Goal: Task Accomplishment & Management: Manage account settings

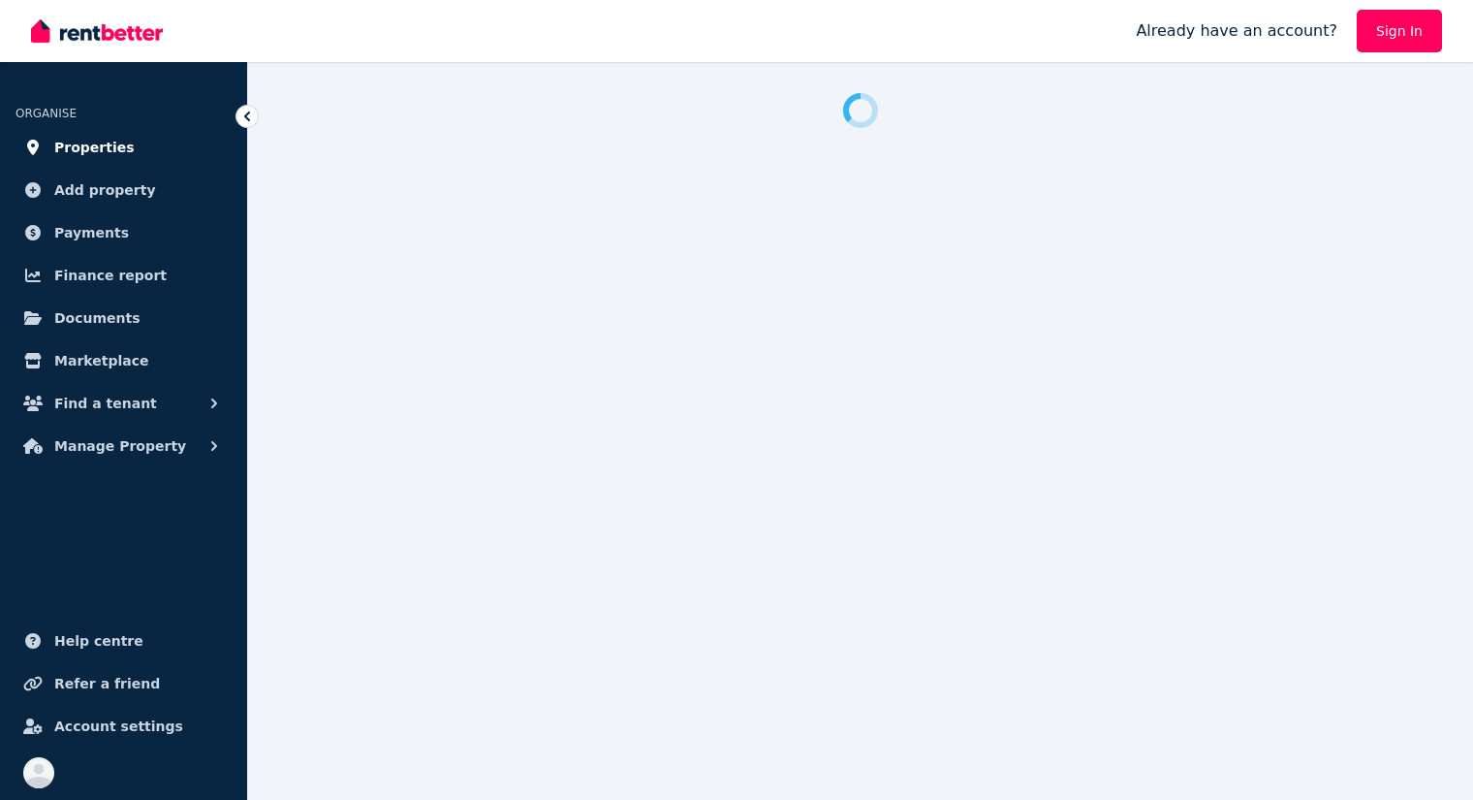
click at [108, 148] on span "Properties" at bounding box center [94, 147] width 80 height 23
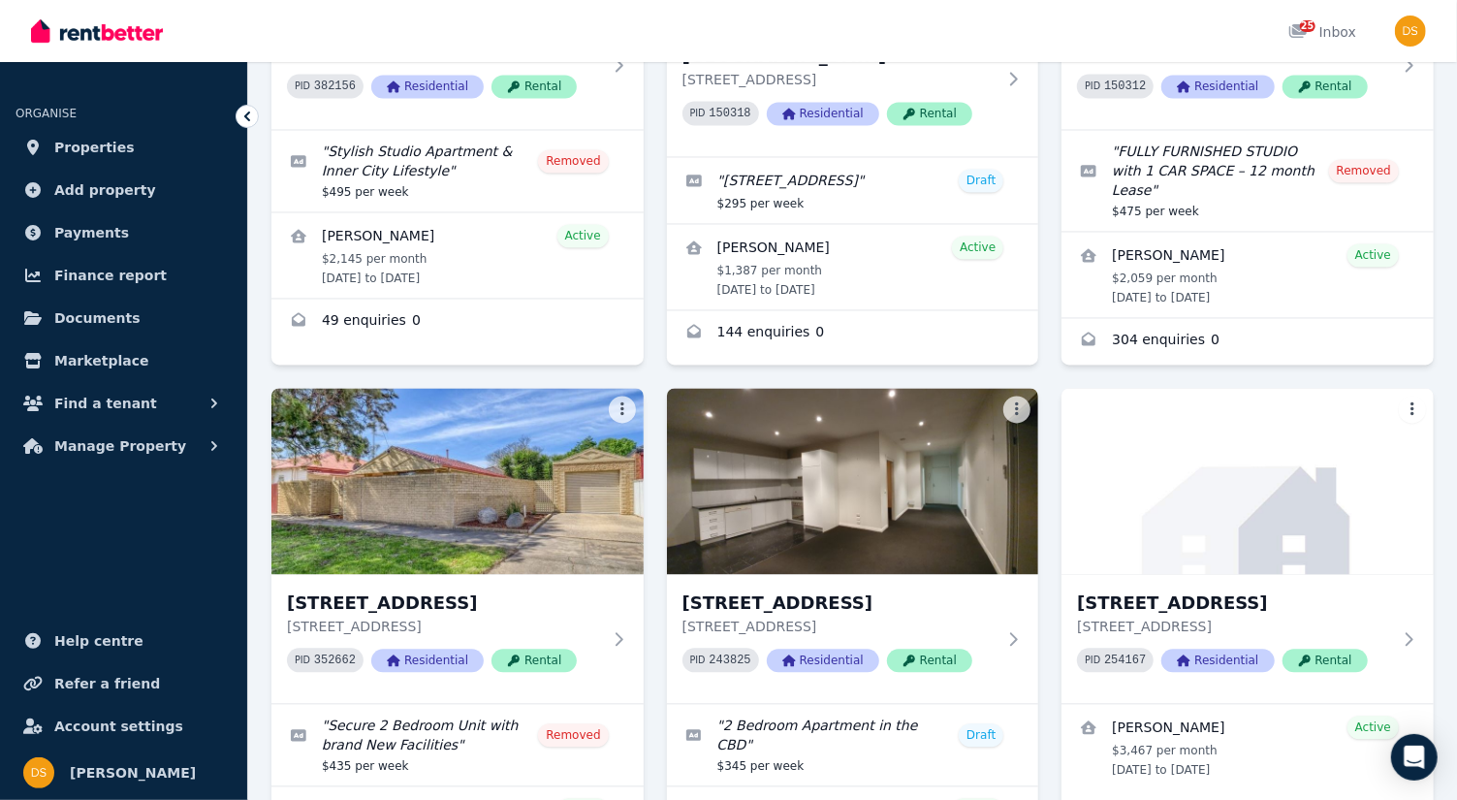
scroll to position [2250, 0]
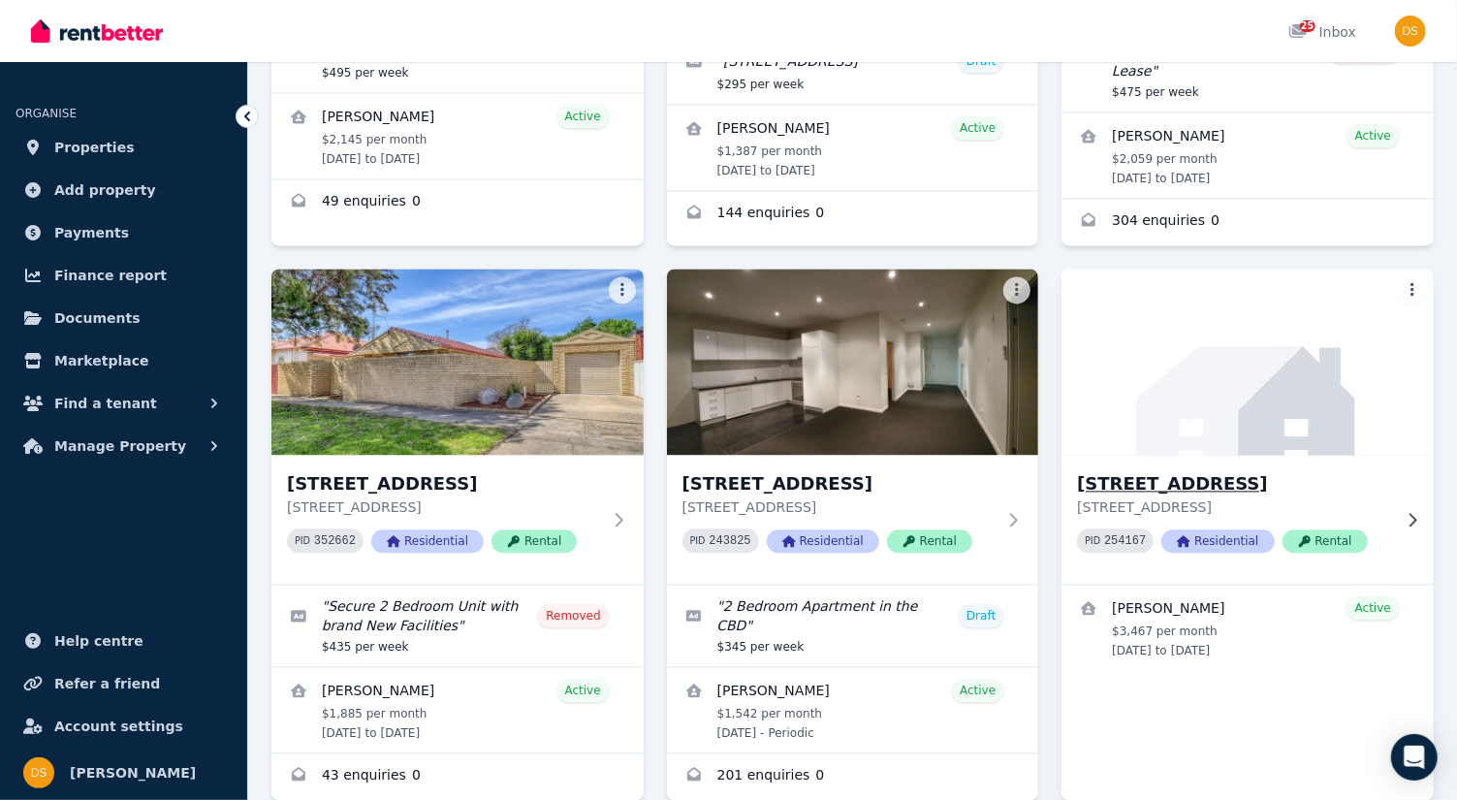
click at [1279, 331] on img at bounding box center [1248, 362] width 391 height 196
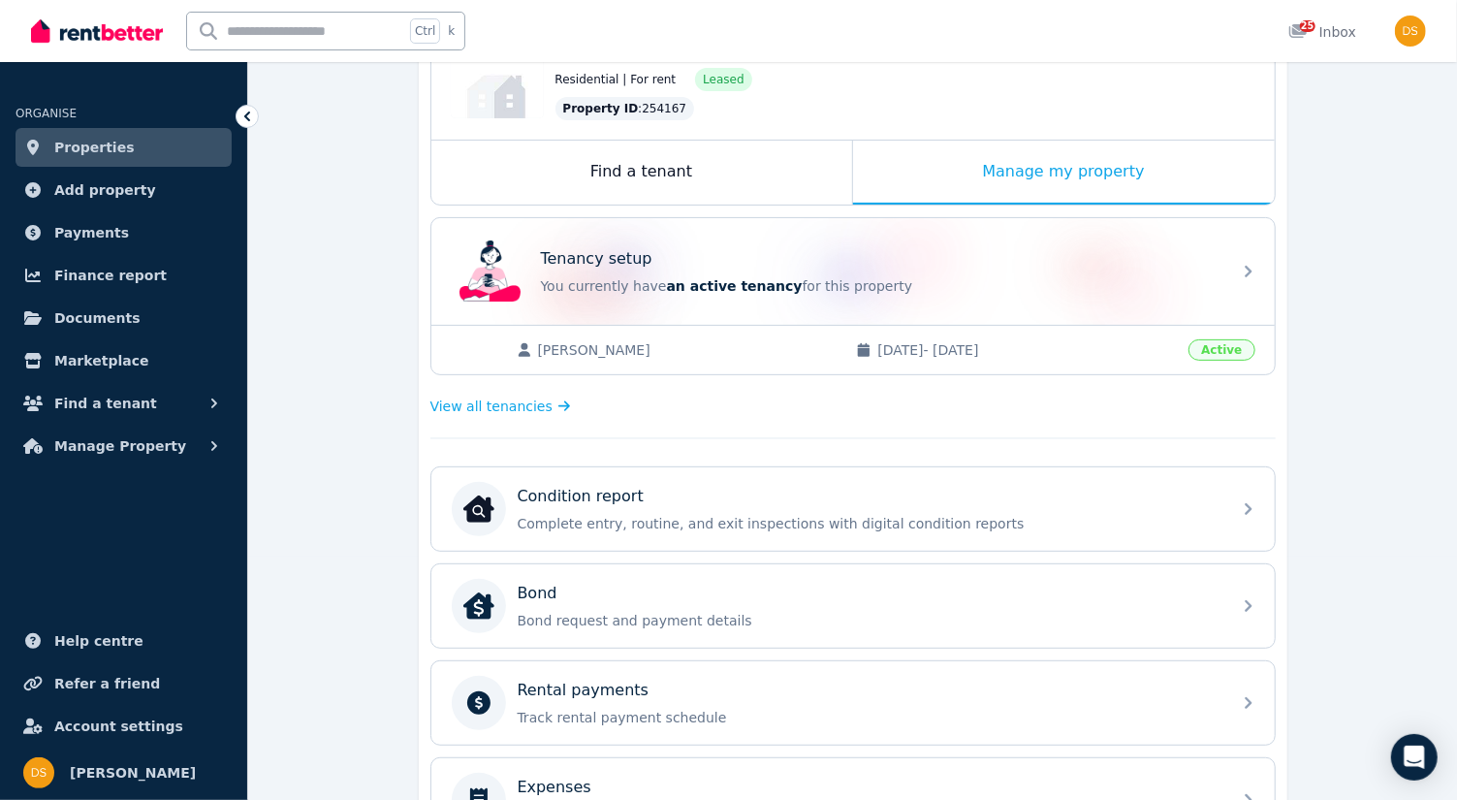
scroll to position [293, 0]
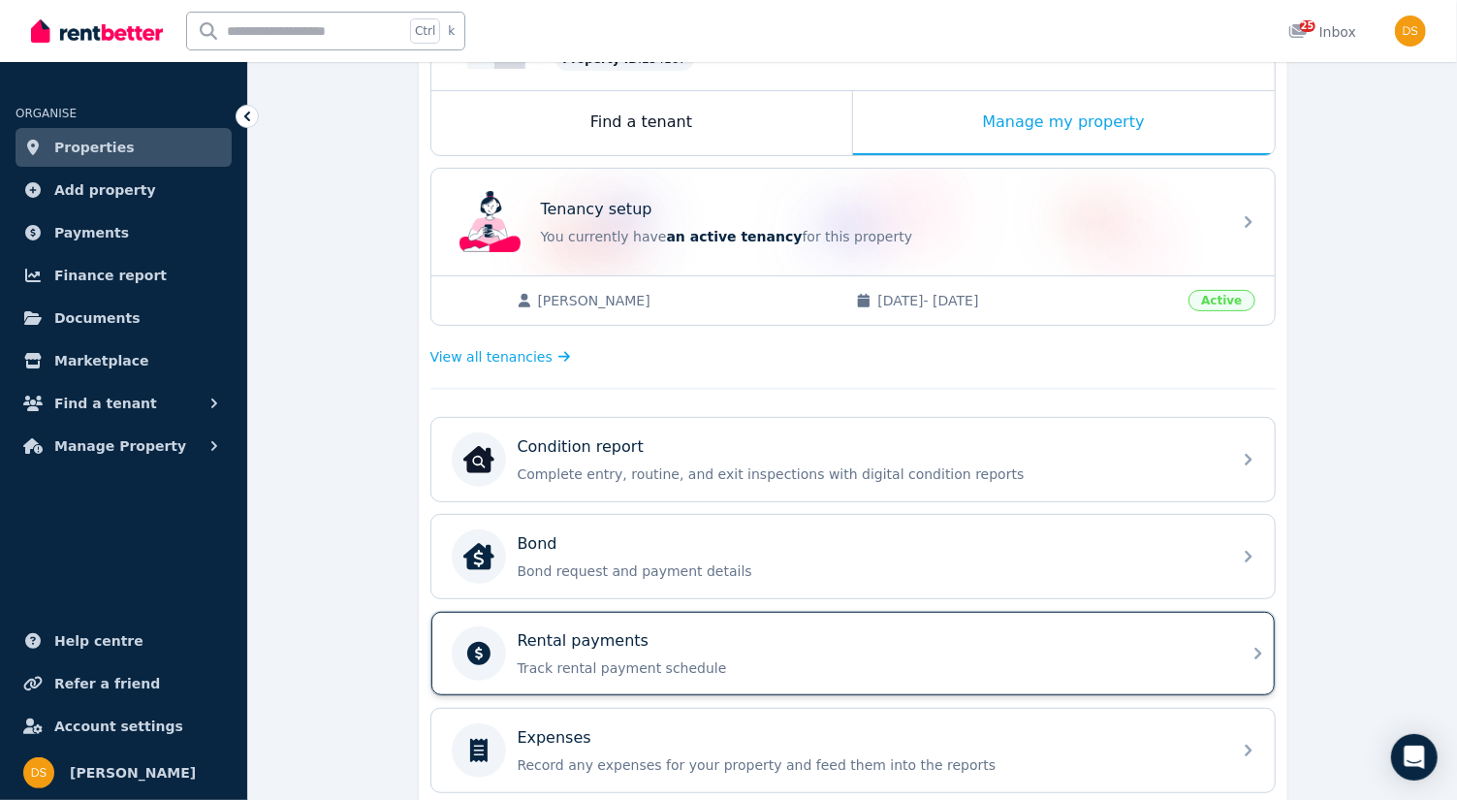
click at [1251, 660] on div "Rental payments Track rental payment schedule" at bounding box center [852, 653] width 843 height 83
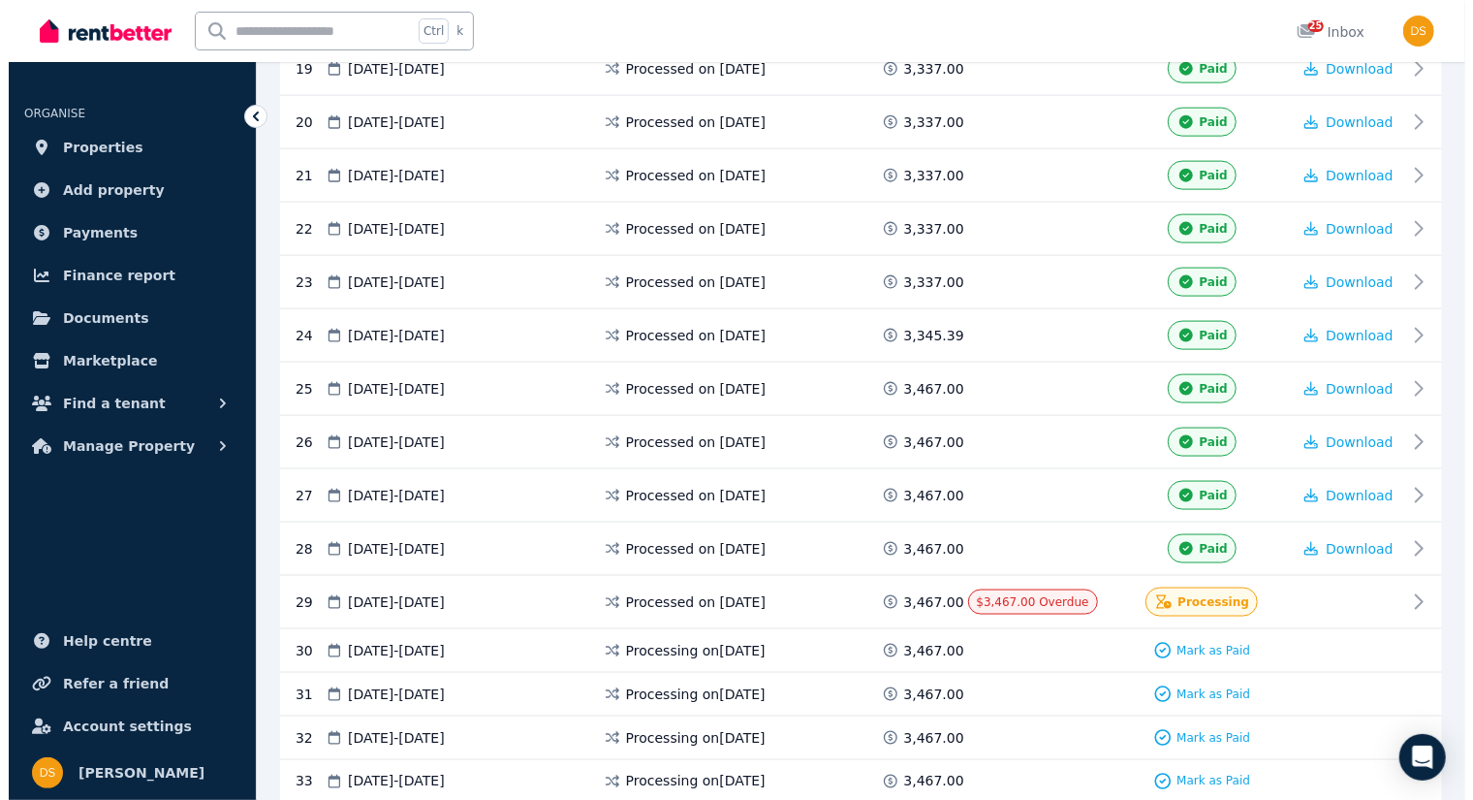
scroll to position [1429, 0]
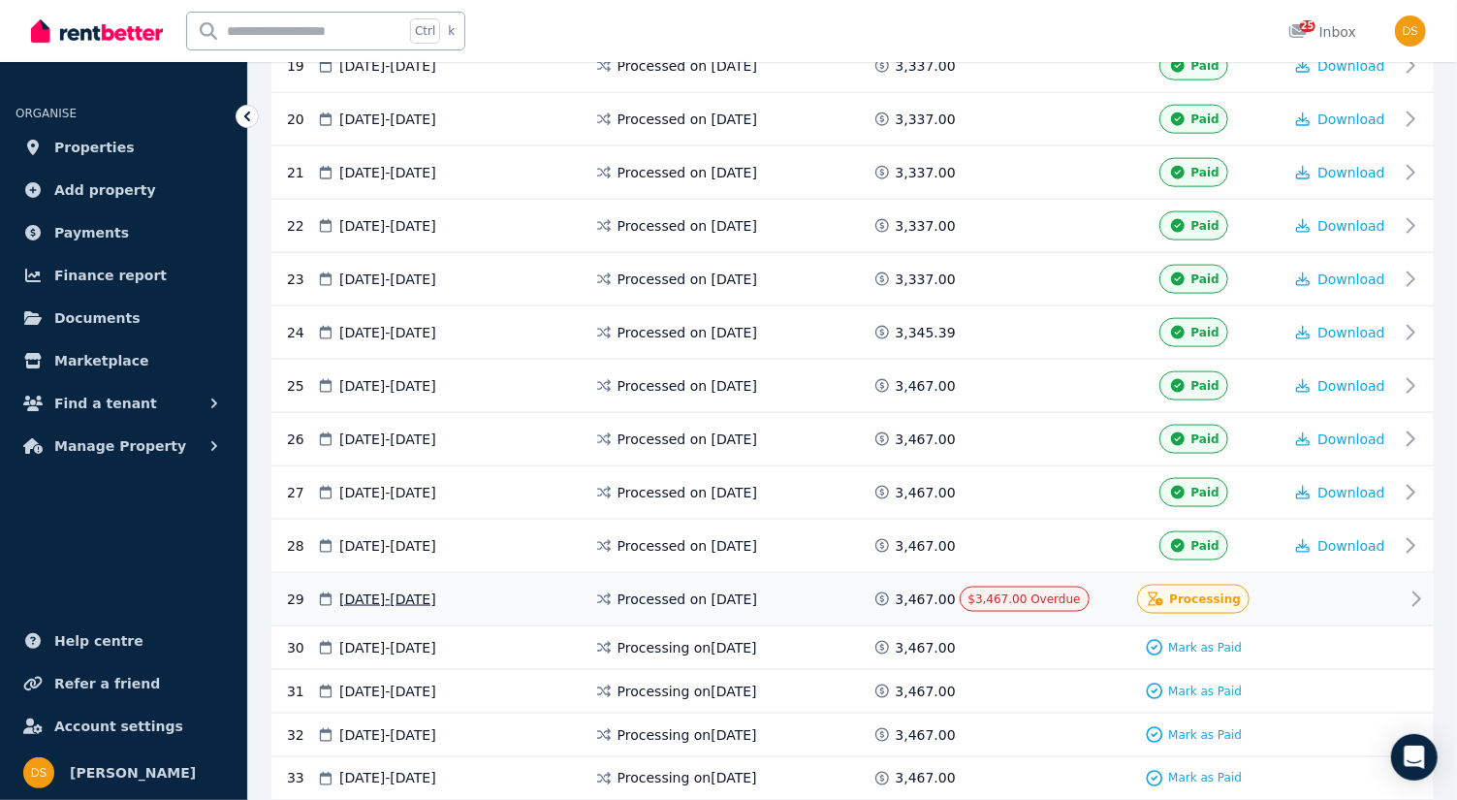
click at [1204, 591] on span "Processing" at bounding box center [1205, 599] width 72 height 16
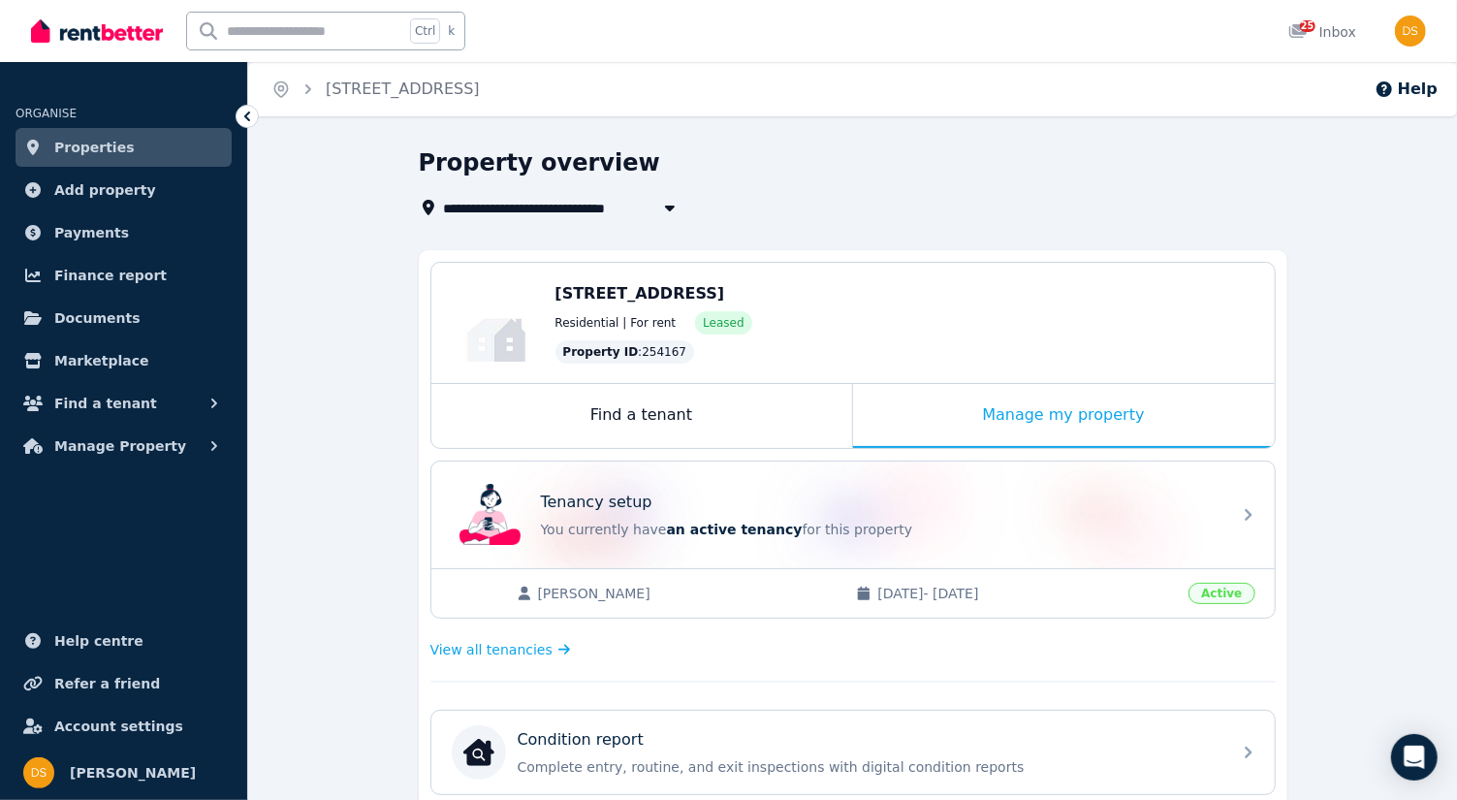
click at [104, 141] on span "Properties" at bounding box center [94, 147] width 80 height 23
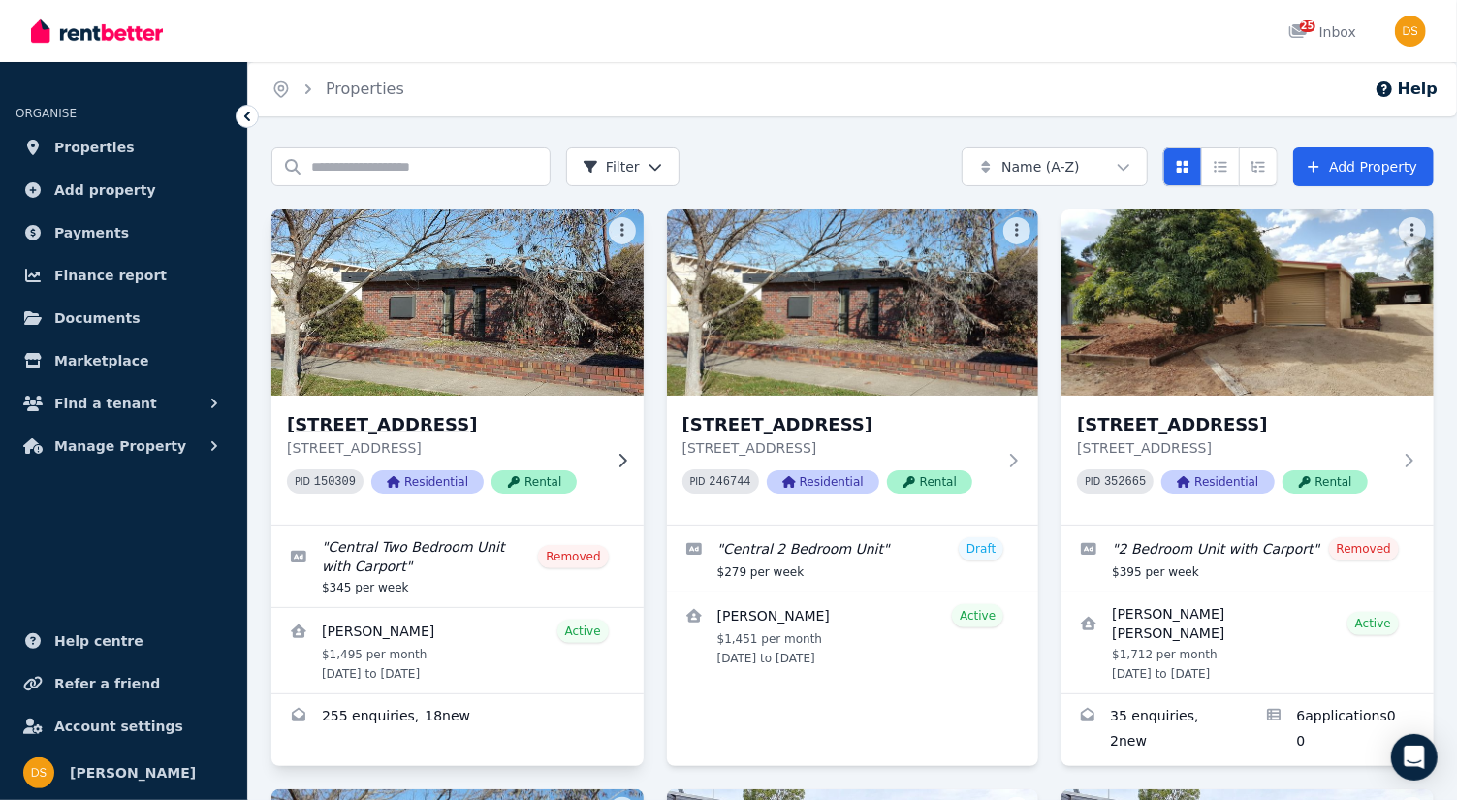
click at [397, 317] on img at bounding box center [457, 303] width 391 height 196
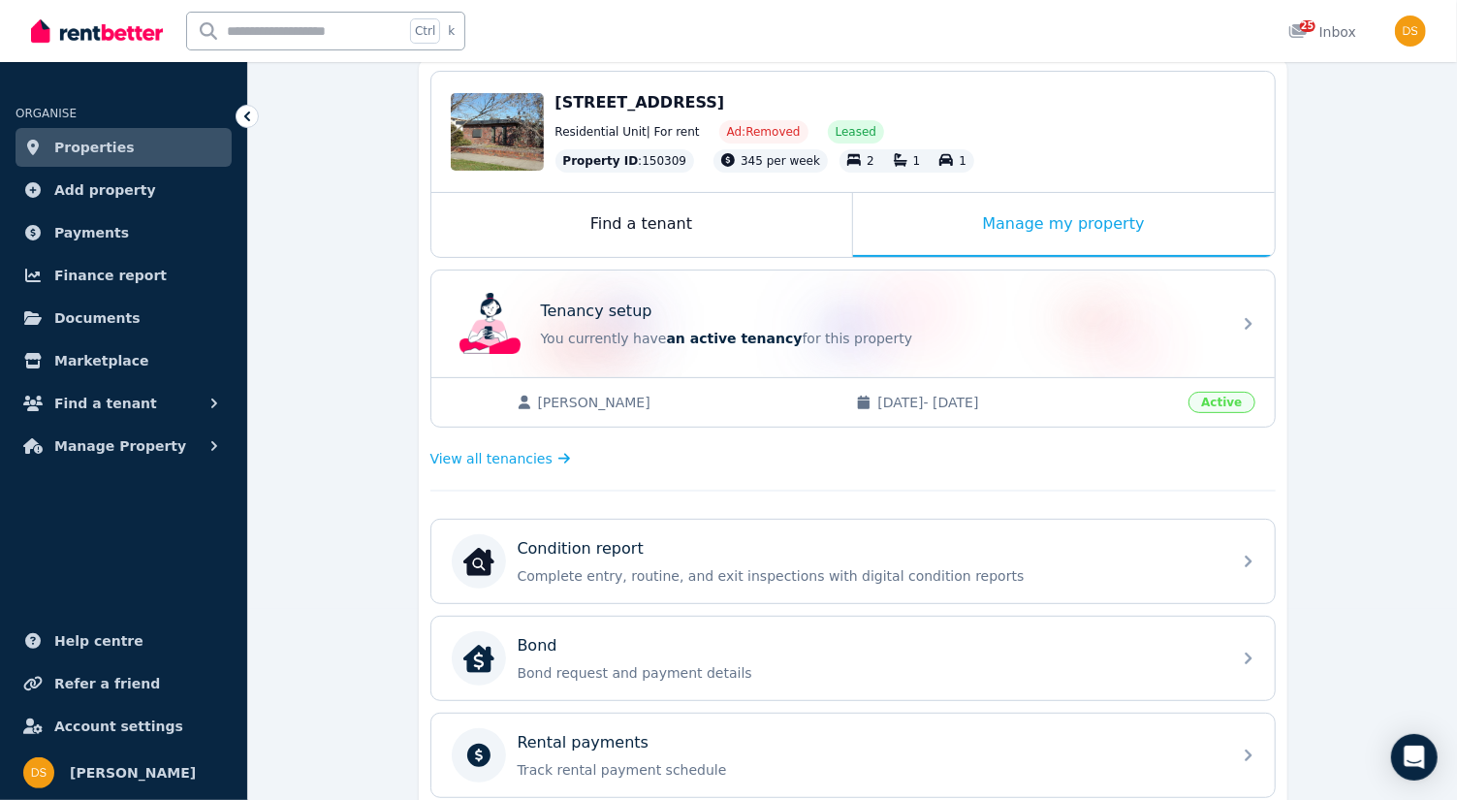
scroll to position [230, 0]
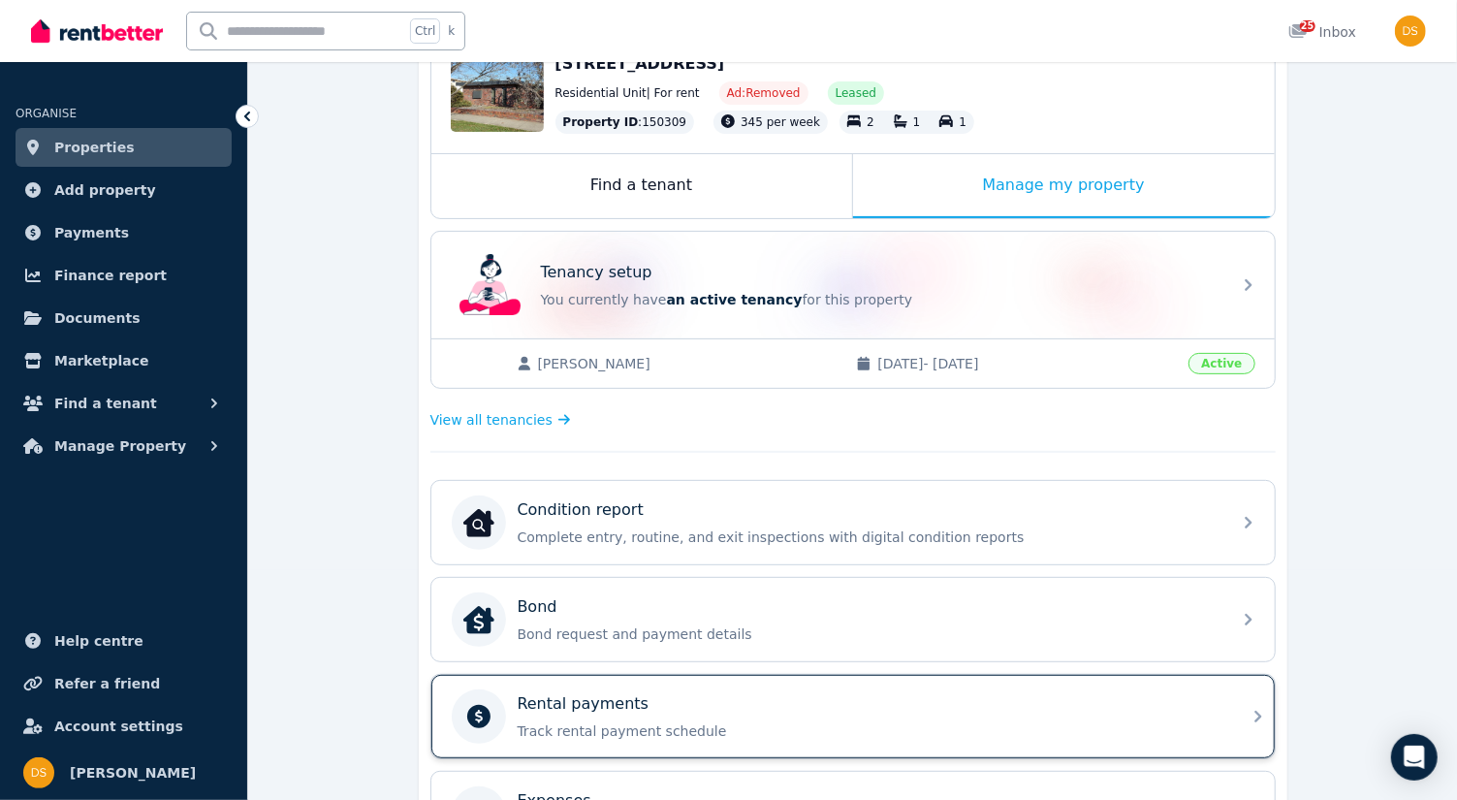
click at [1253, 718] on div "Rental payments Track rental payment schedule" at bounding box center [852, 716] width 843 height 83
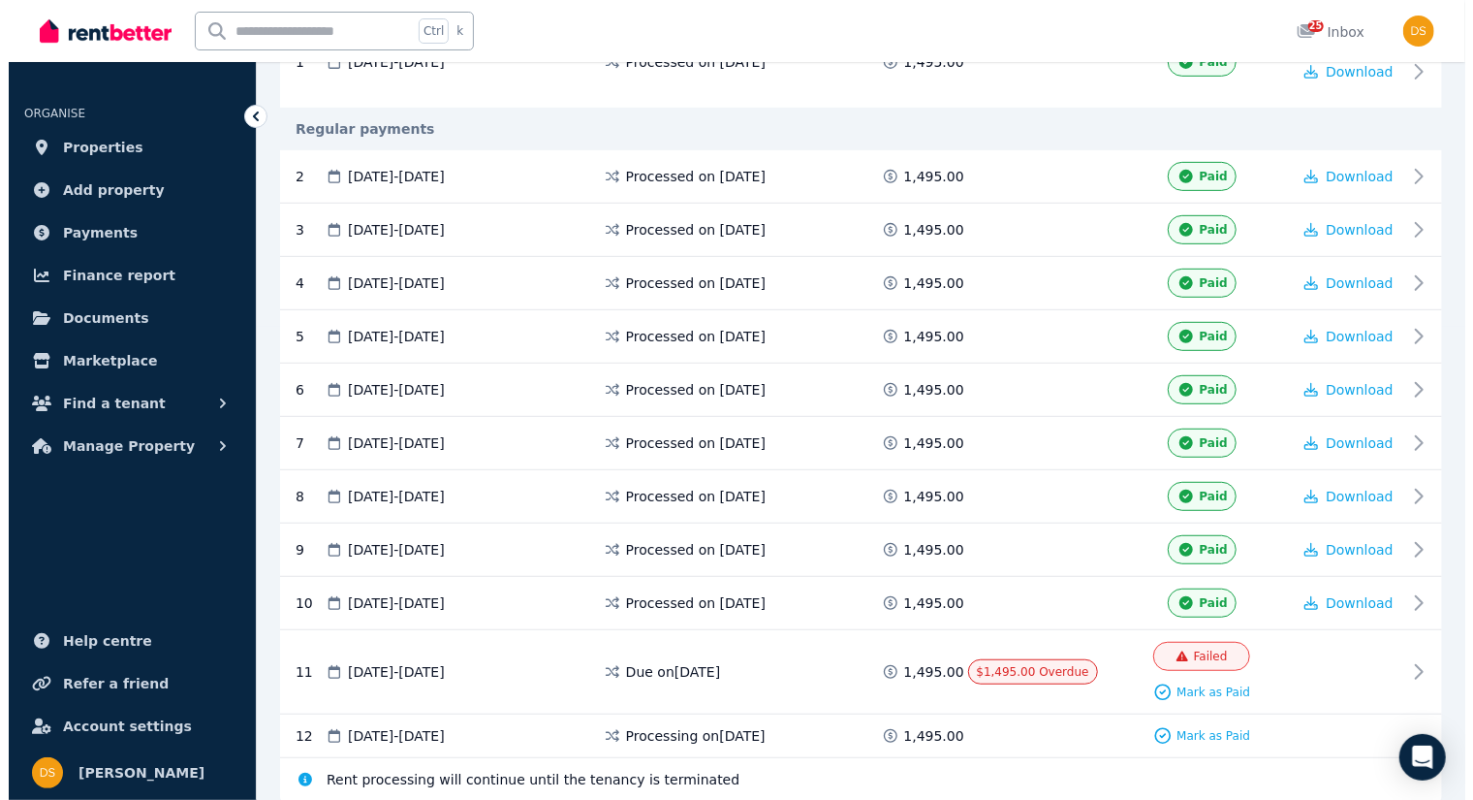
scroll to position [526, 0]
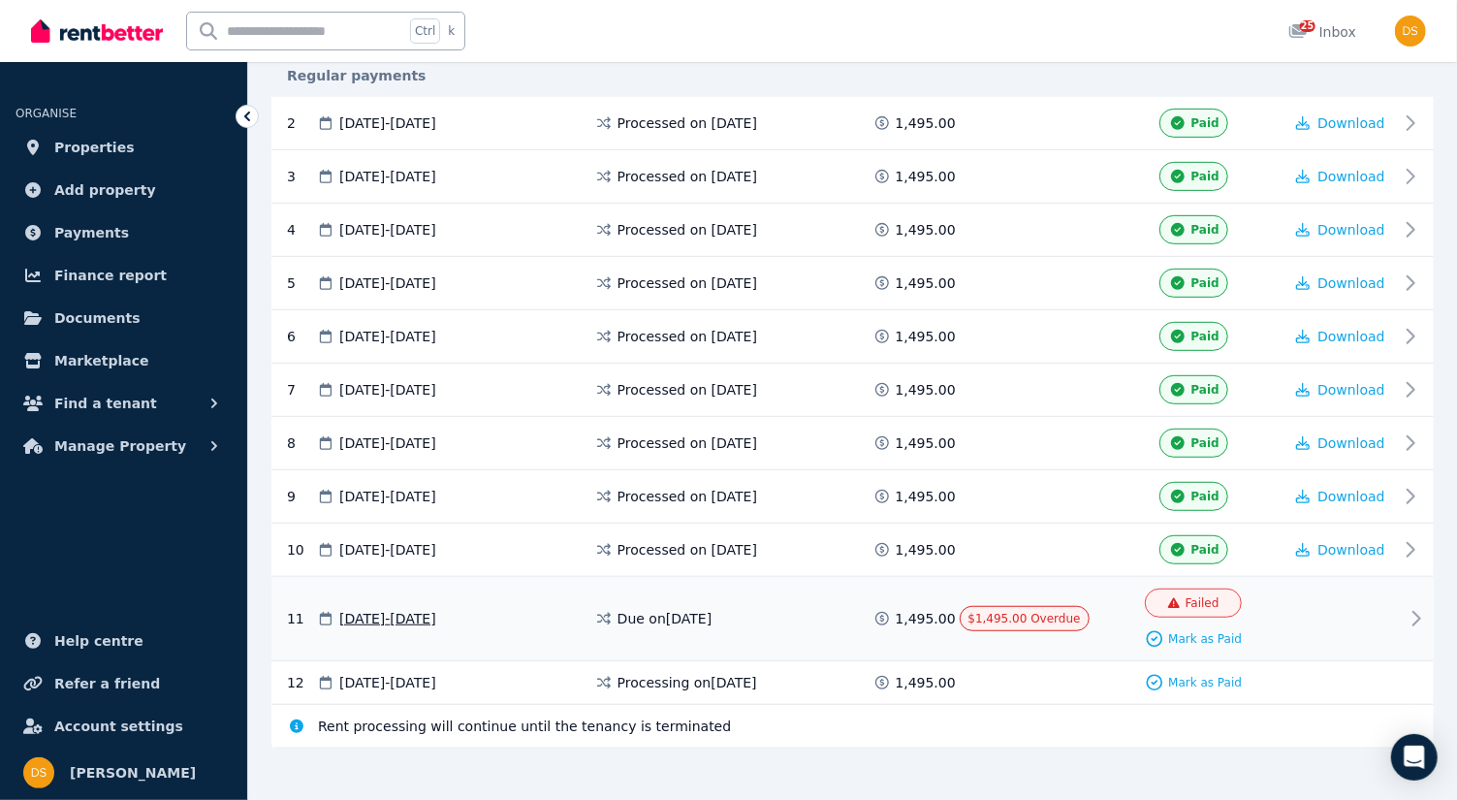
click at [1192, 595] on span "Failed" at bounding box center [1202, 603] width 34 height 16
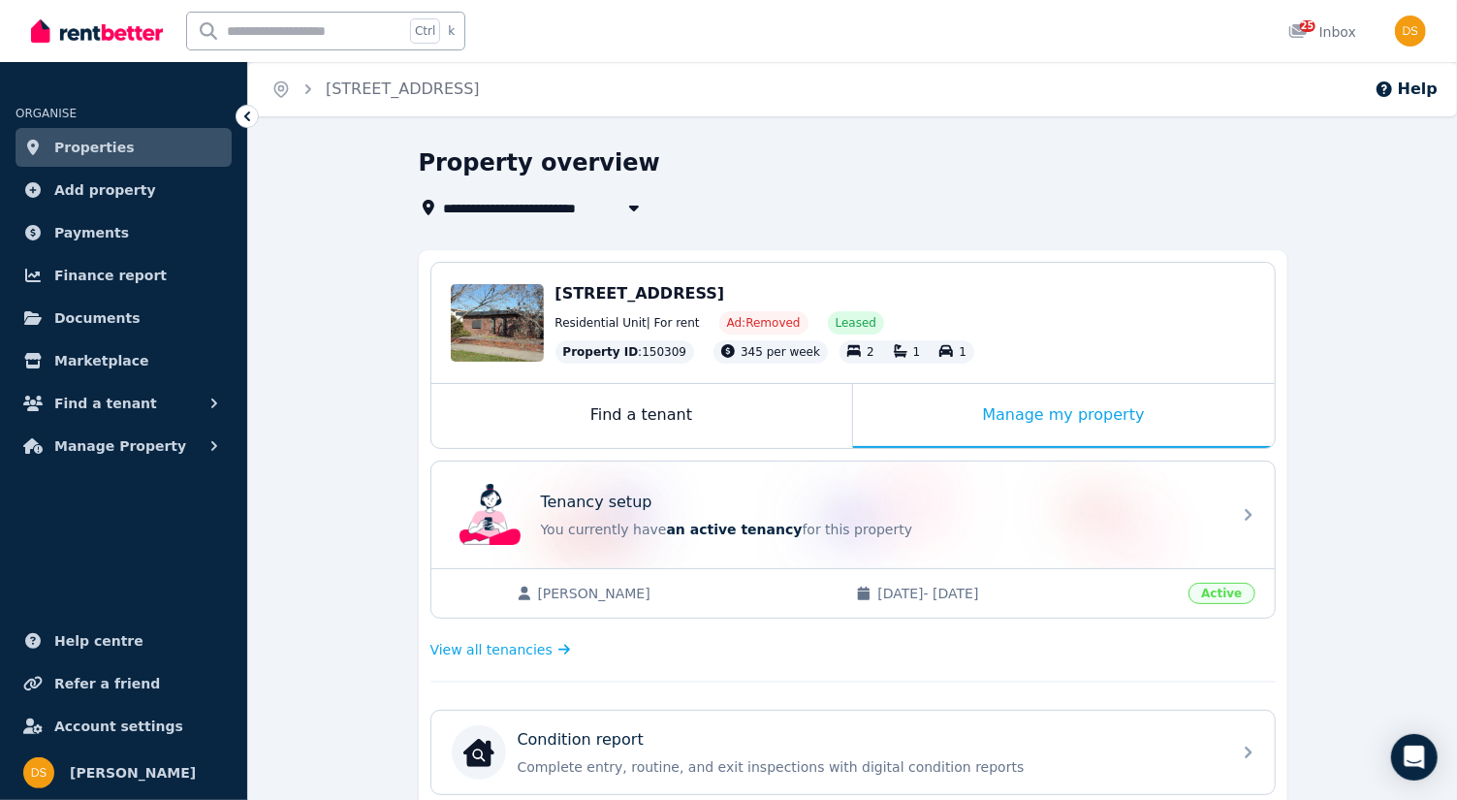
click at [114, 146] on span "Properties" at bounding box center [94, 147] width 80 height 23
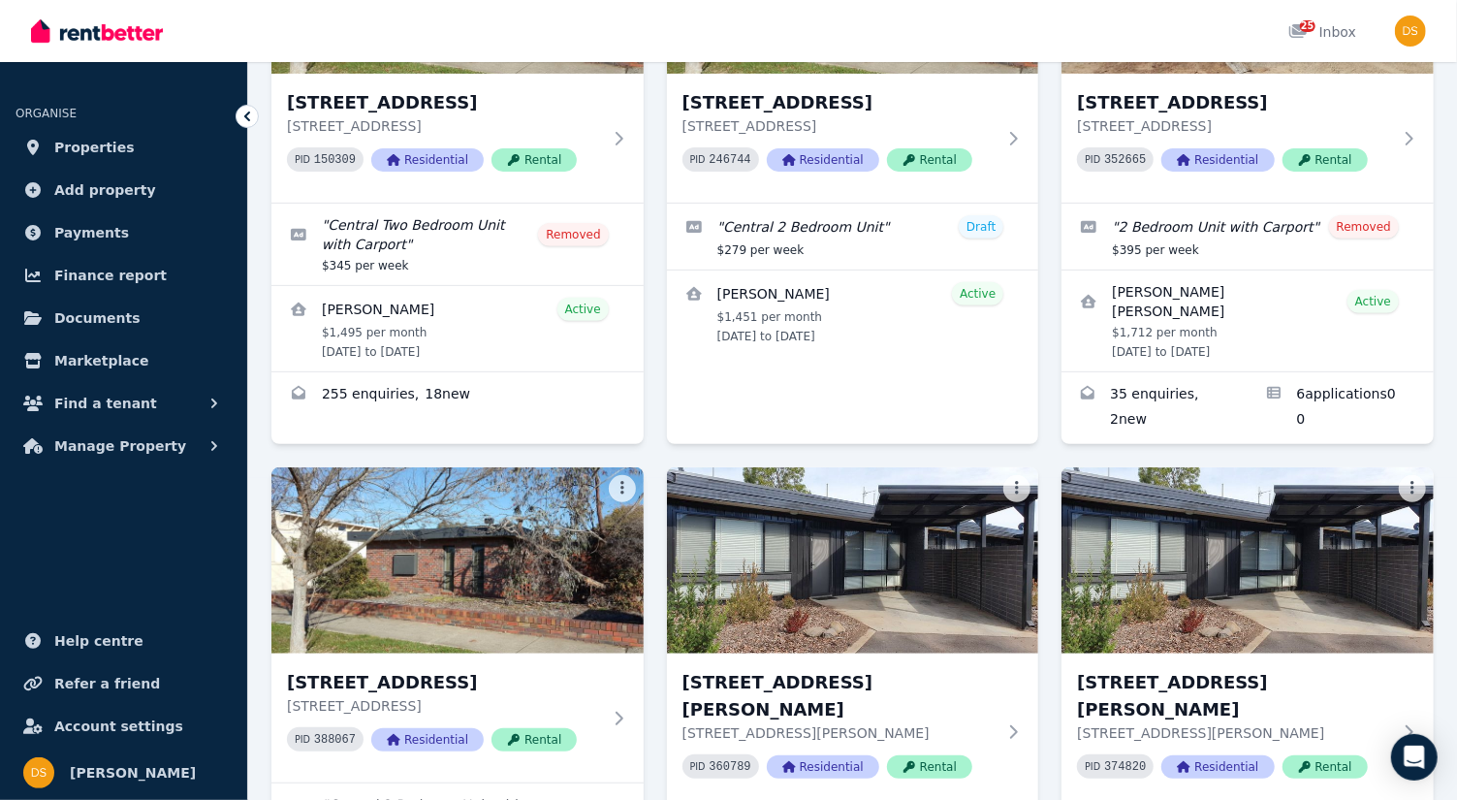
scroll to position [326, 0]
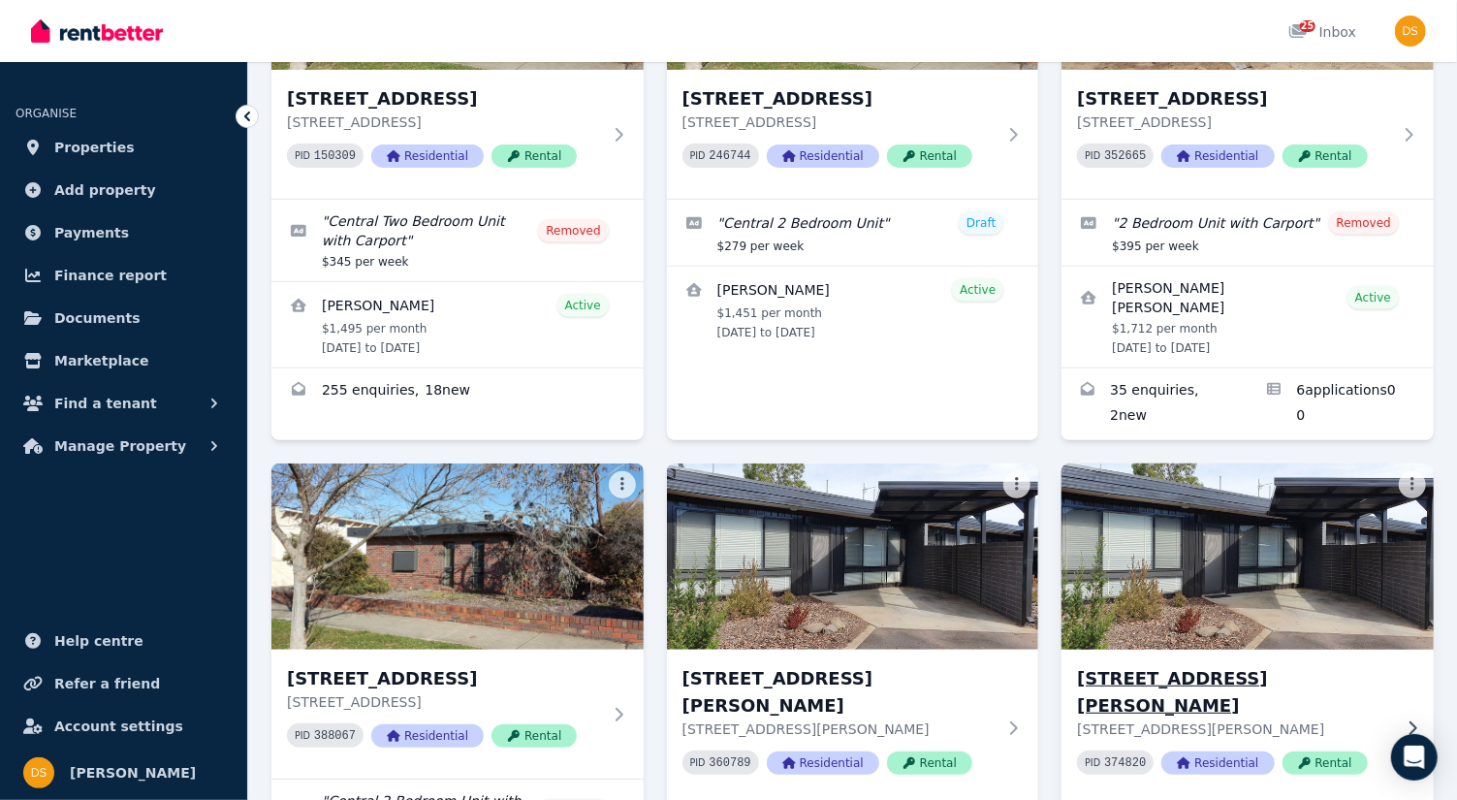
click at [1248, 574] on img at bounding box center [1248, 556] width 391 height 196
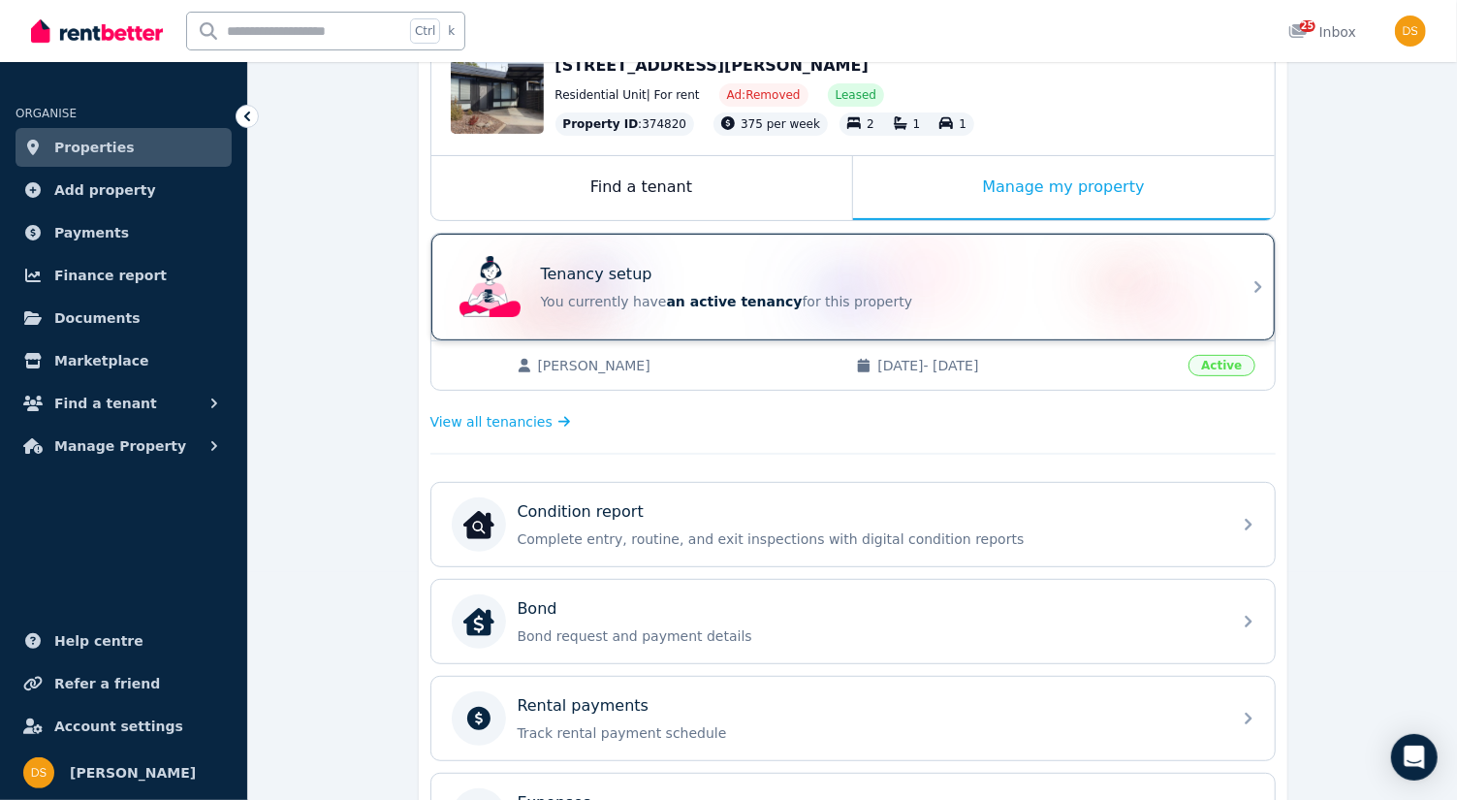
scroll to position [229, 0]
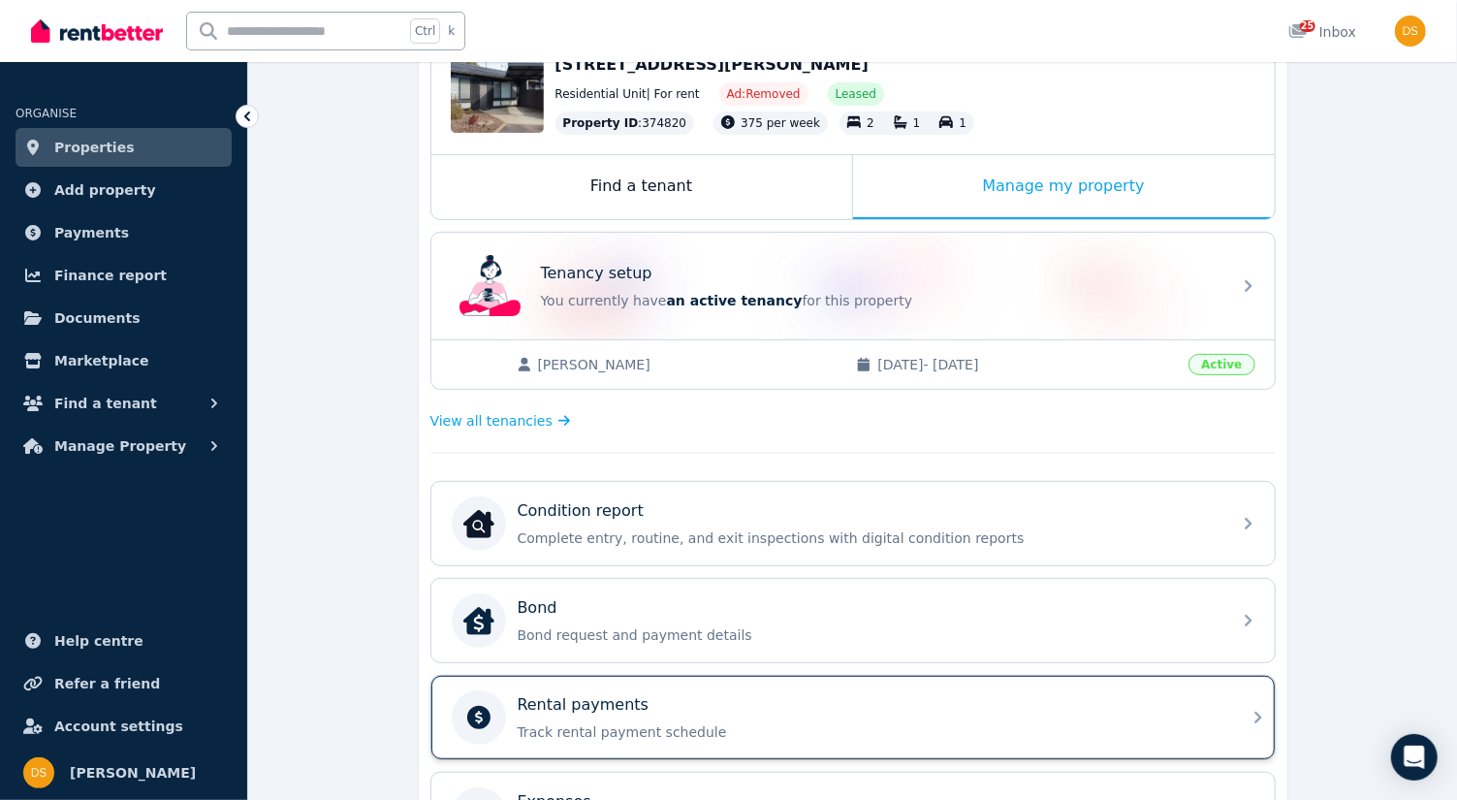
click at [1255, 706] on icon at bounding box center [1257, 717] width 23 height 23
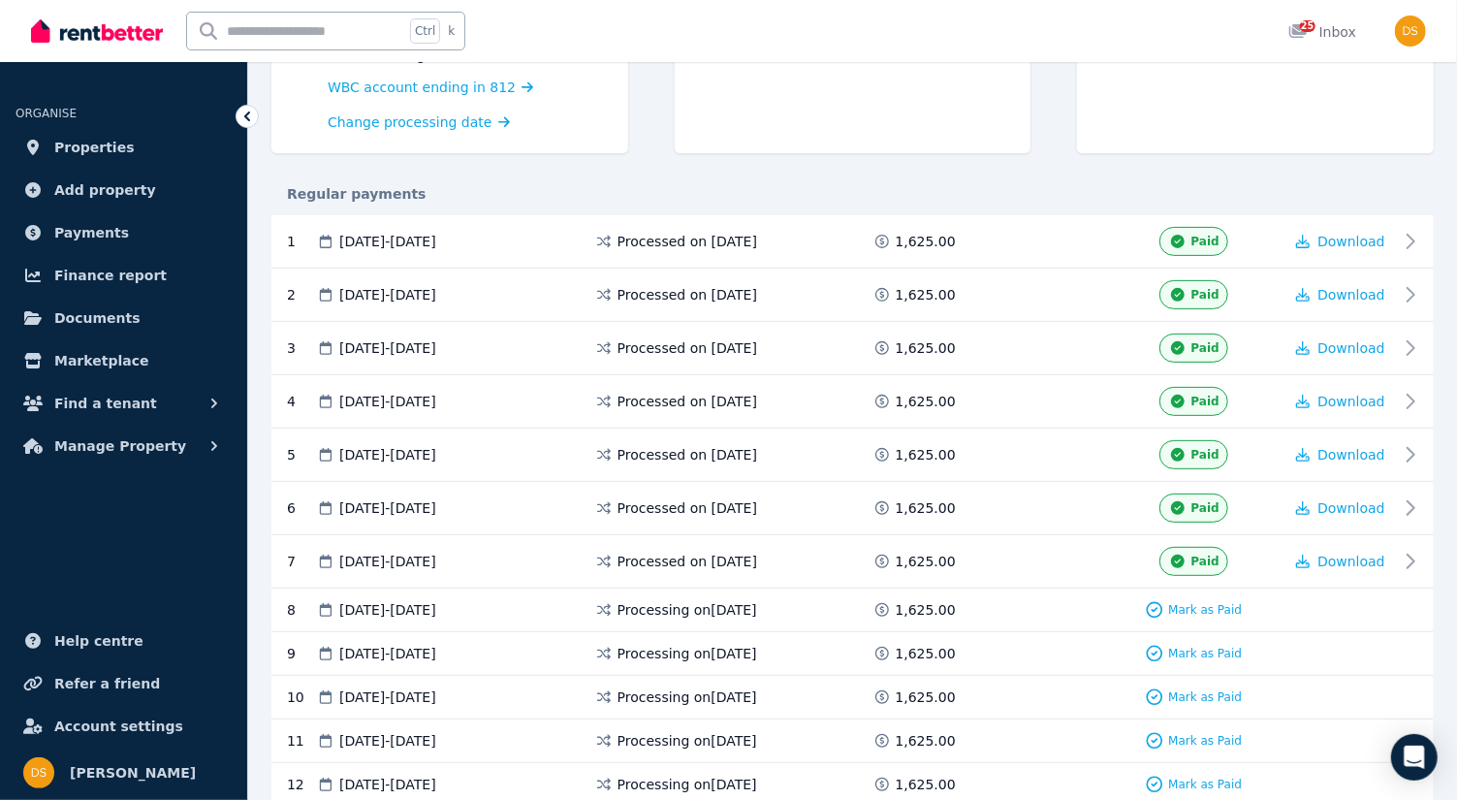
scroll to position [399, 0]
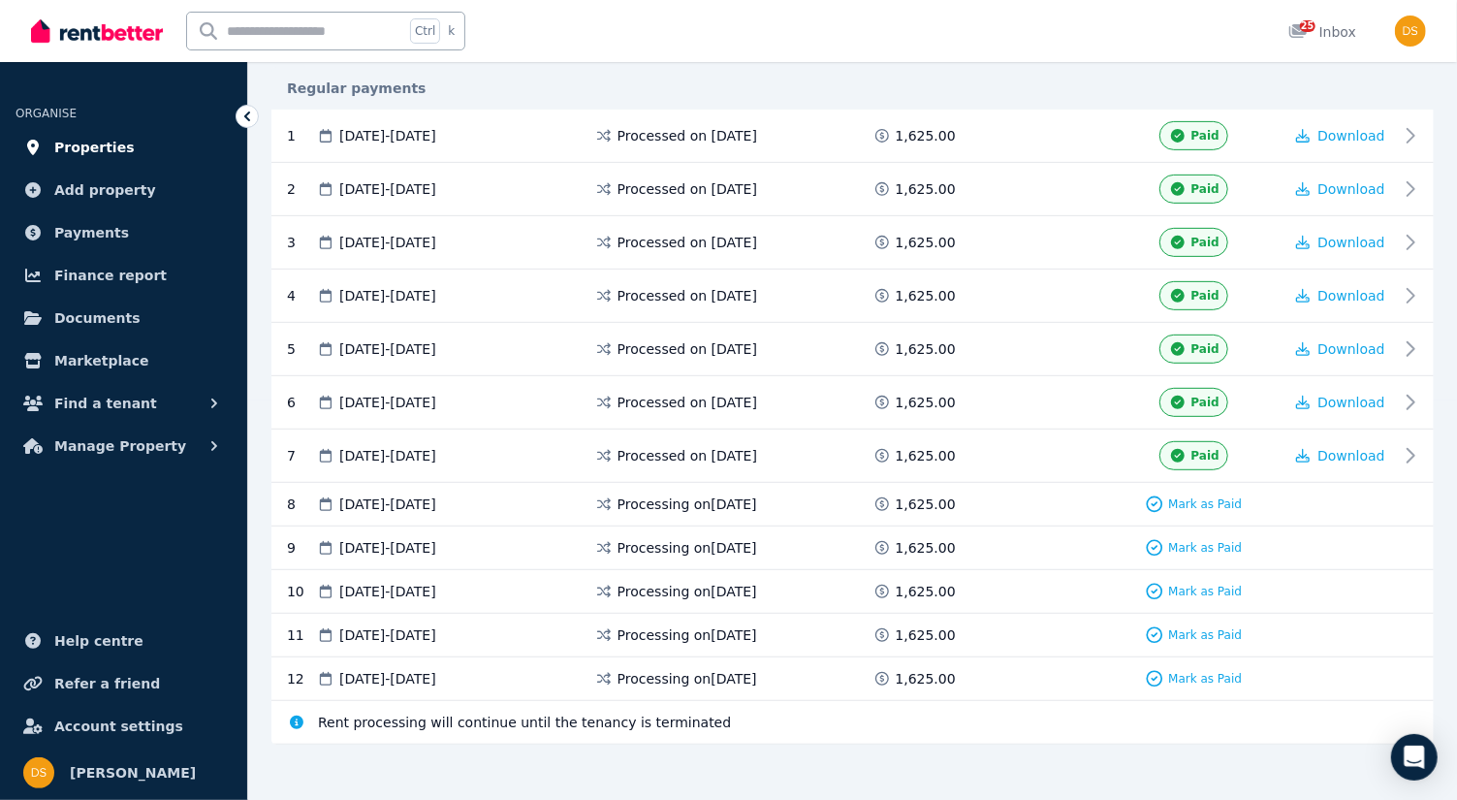
click at [99, 137] on span "Properties" at bounding box center [94, 147] width 80 height 23
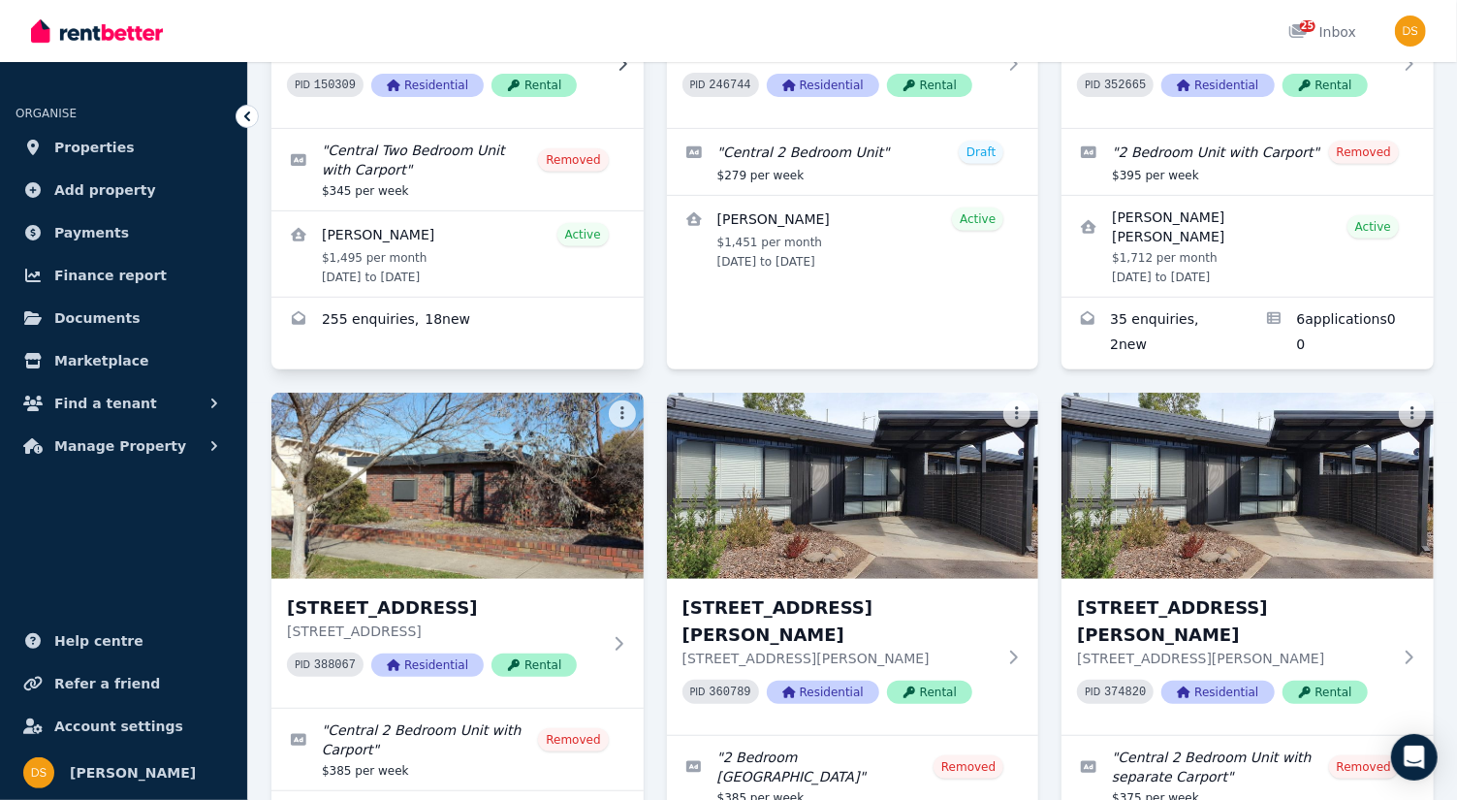
scroll to position [399, 0]
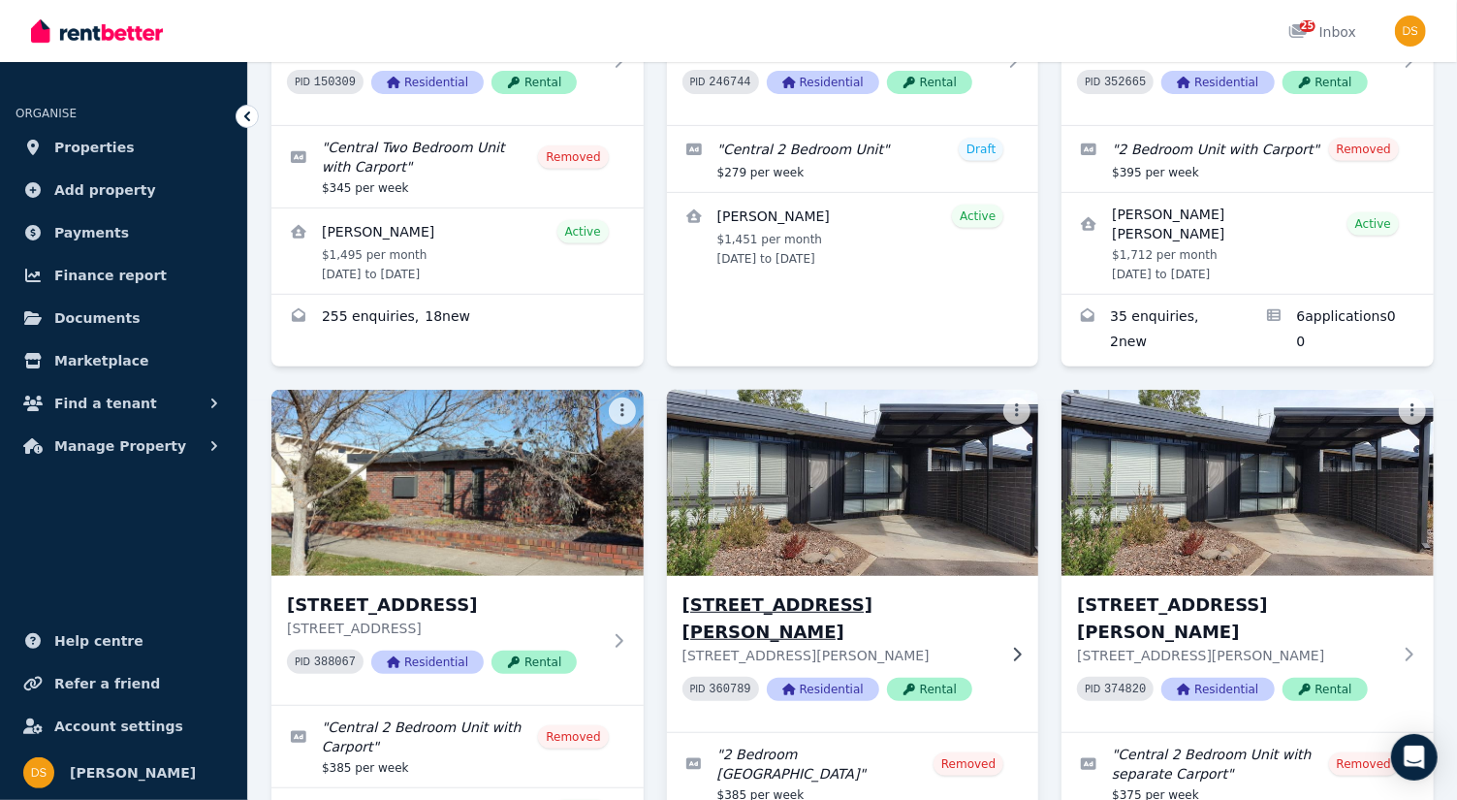
click at [911, 479] on img at bounding box center [852, 483] width 391 height 196
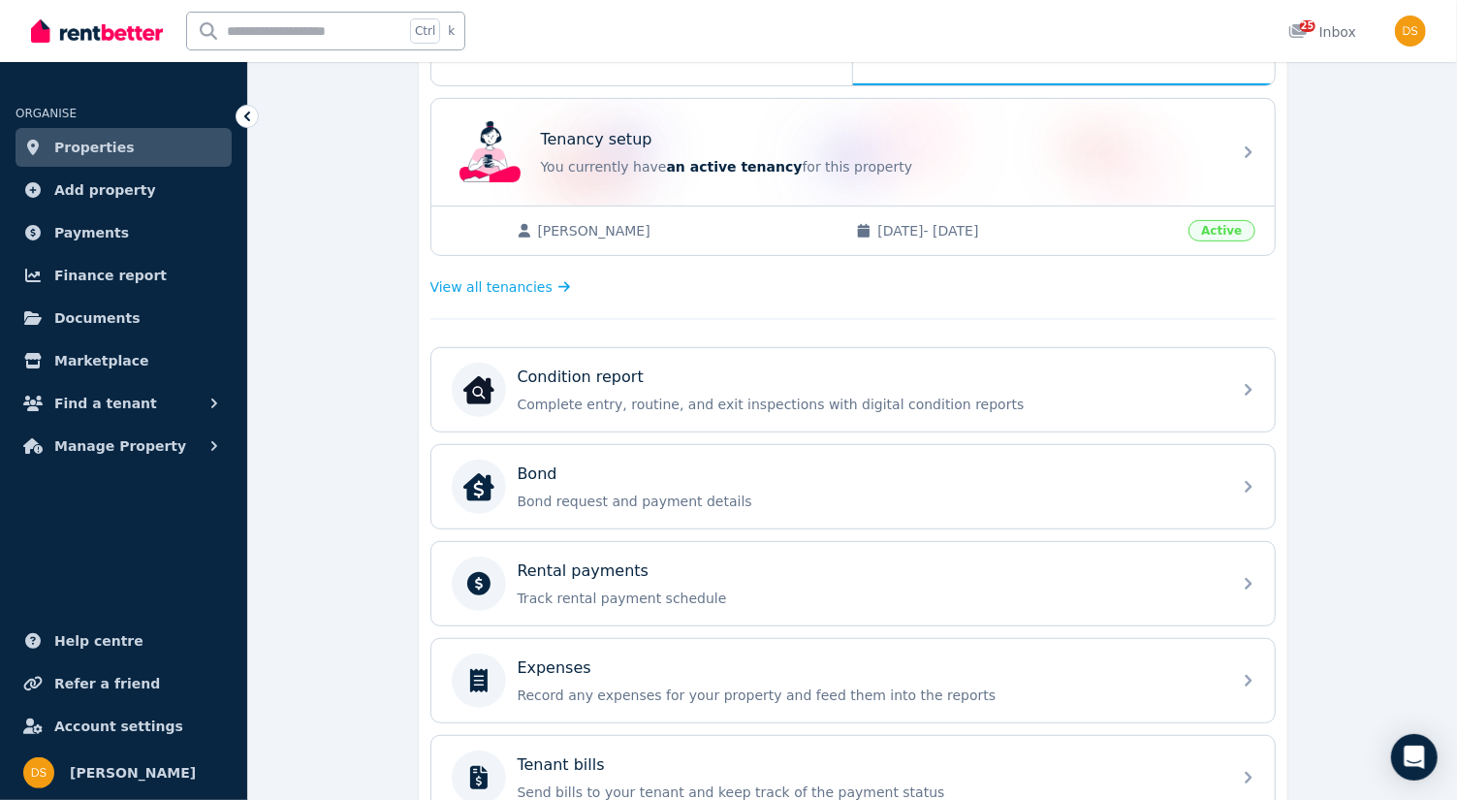
scroll to position [364, 0]
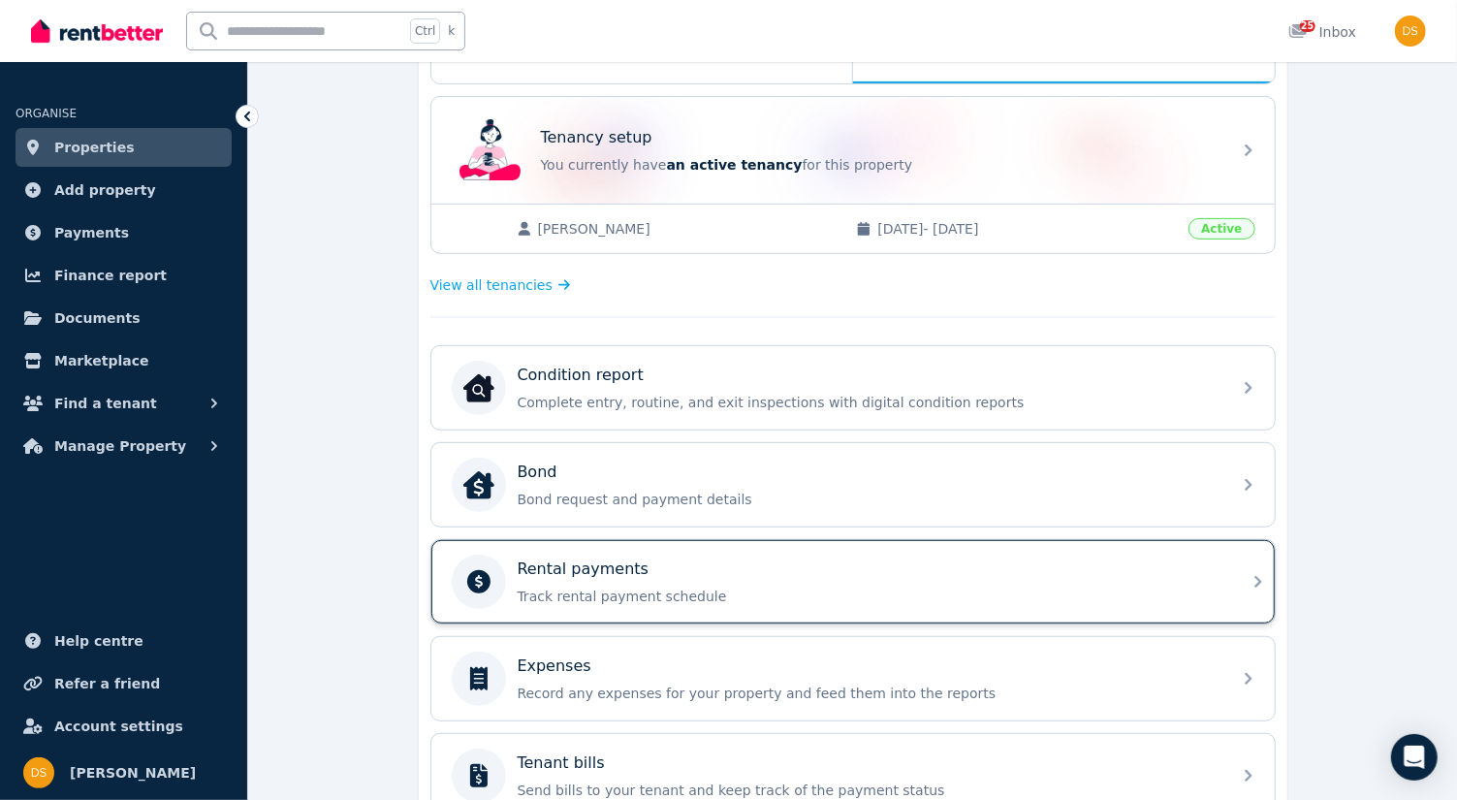
click at [1262, 575] on icon at bounding box center [1257, 581] width 23 height 23
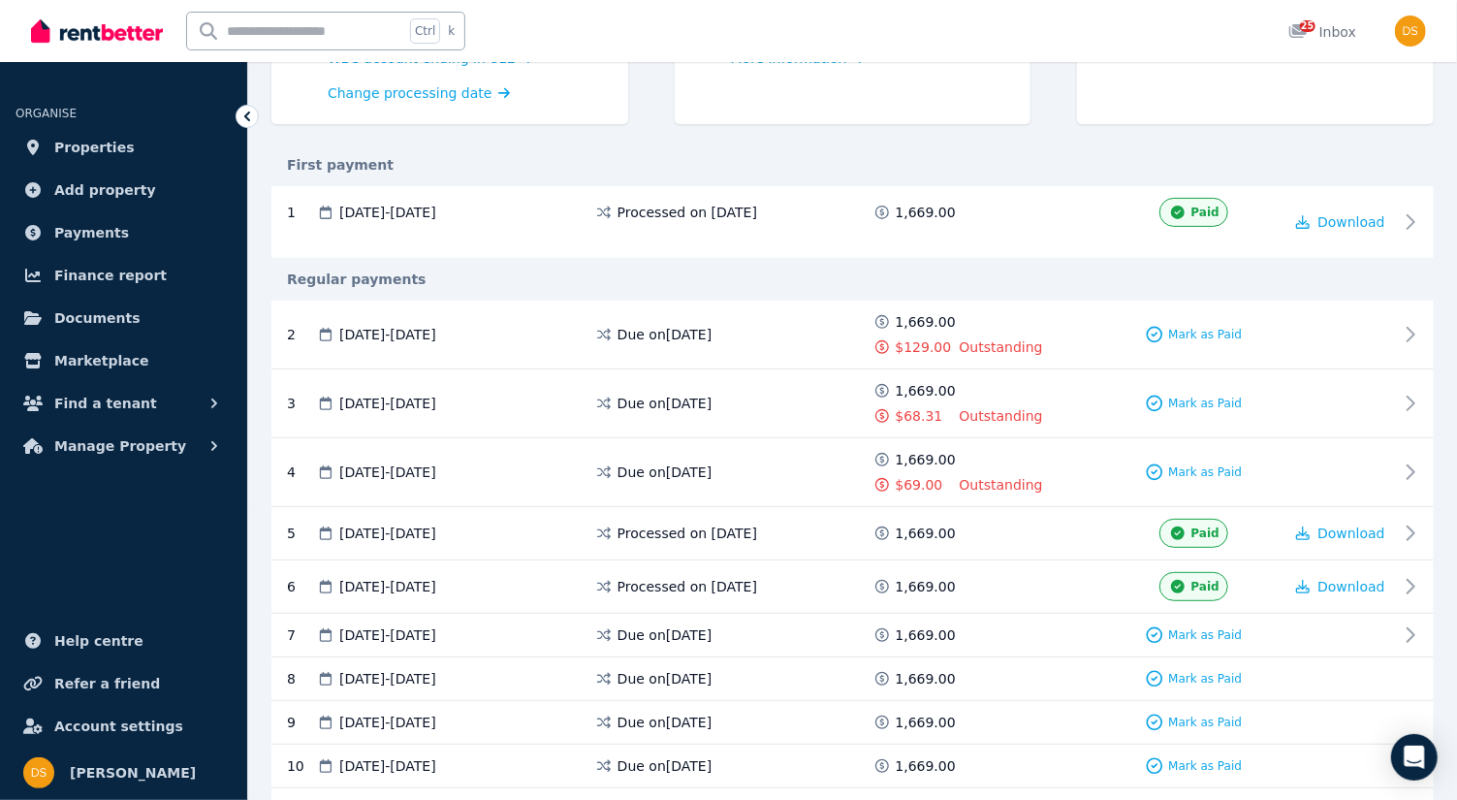
scroll to position [296, 0]
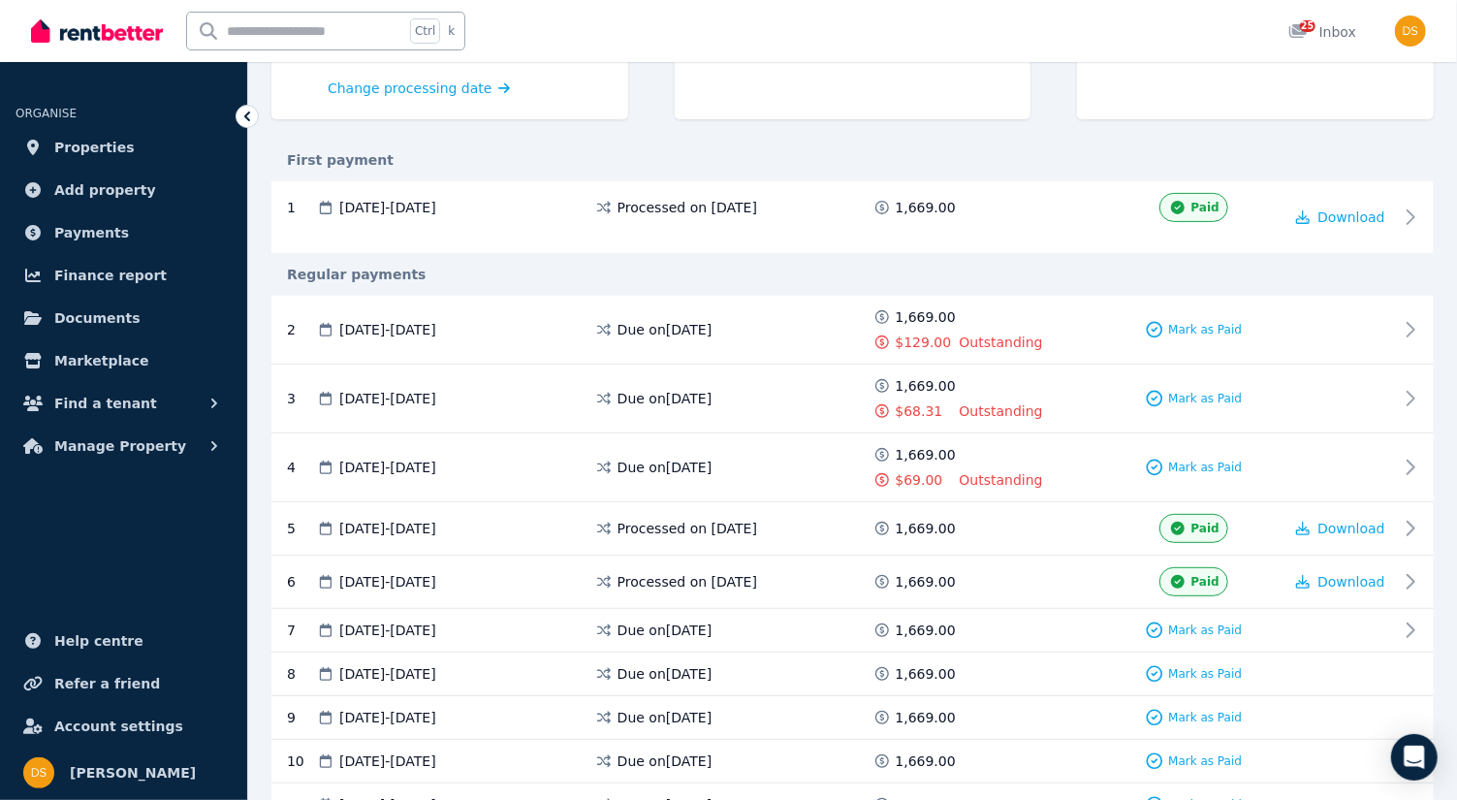
click at [1212, 652] on div "8 [DATE] - [DATE] Due on [DATE] 1,669.00 [PERSON_NAME] as Paid" at bounding box center [852, 674] width 1162 height 44
click at [1217, 623] on span "Mark as Paid" at bounding box center [1205, 630] width 74 height 16
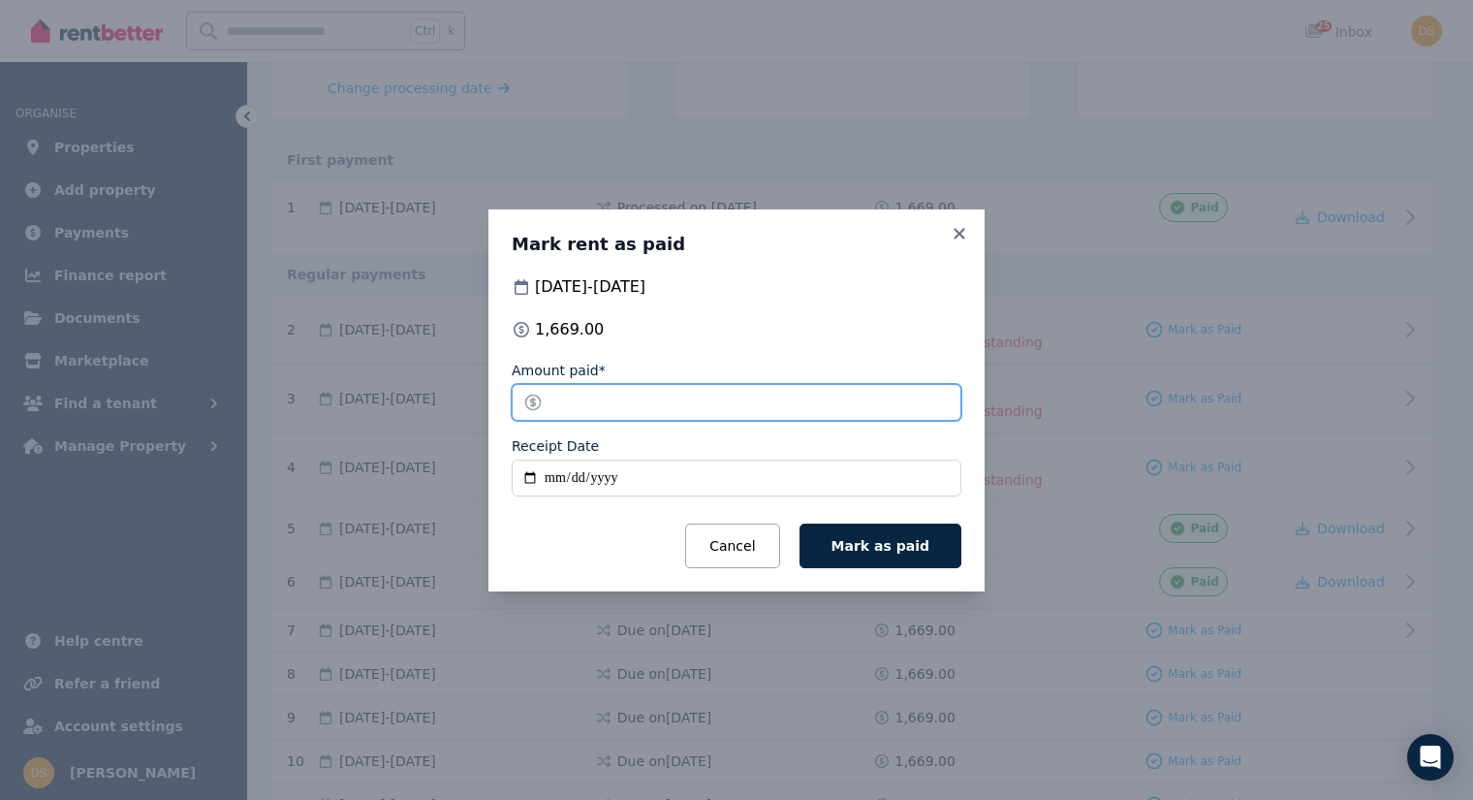
click at [611, 395] on input "*******" at bounding box center [737, 402] width 450 height 37
type input "*******"
click at [557, 473] on input "Receipt Date" at bounding box center [737, 477] width 450 height 37
type input "**********"
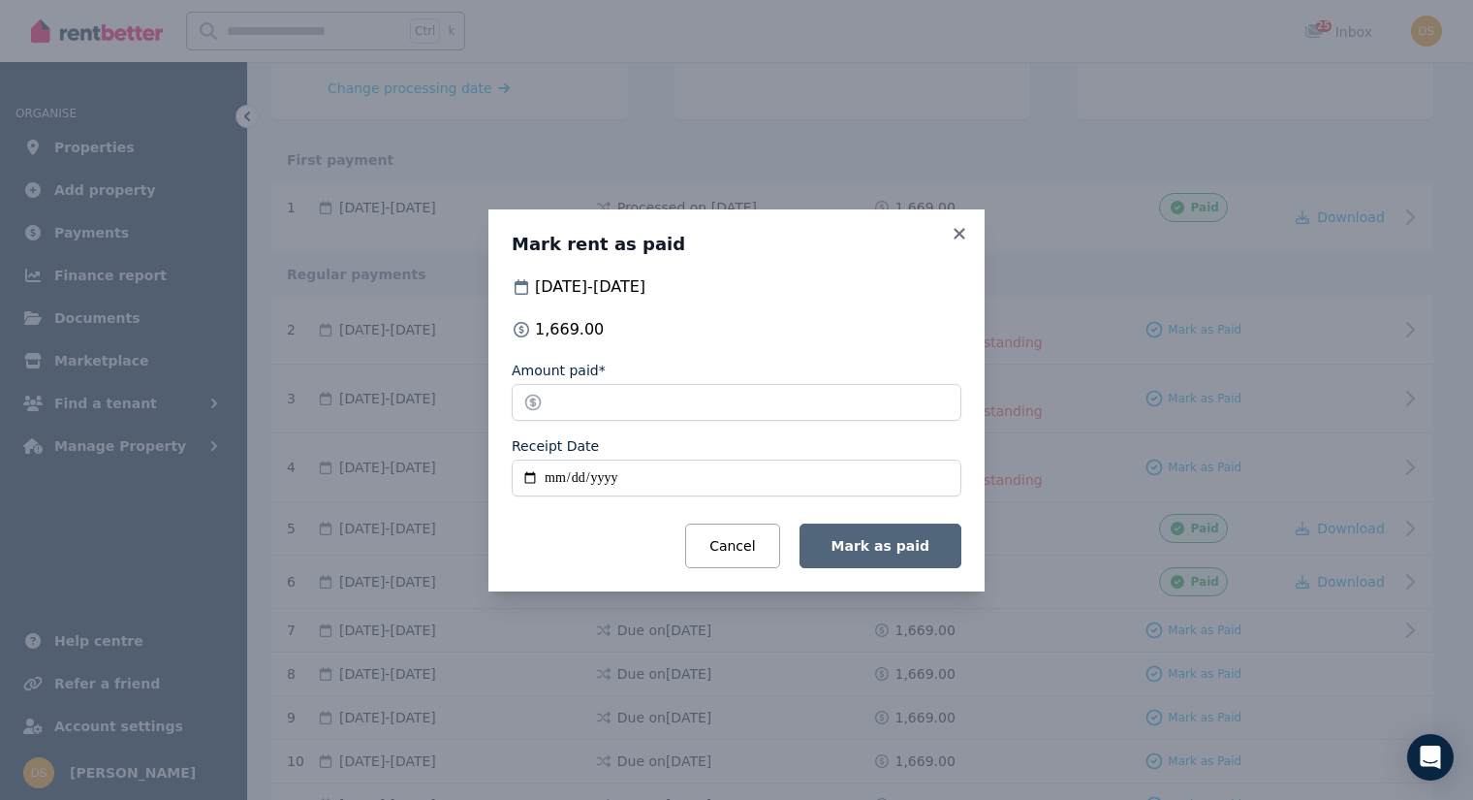
click at [899, 551] on span "Mark as paid" at bounding box center [881, 546] width 98 height 16
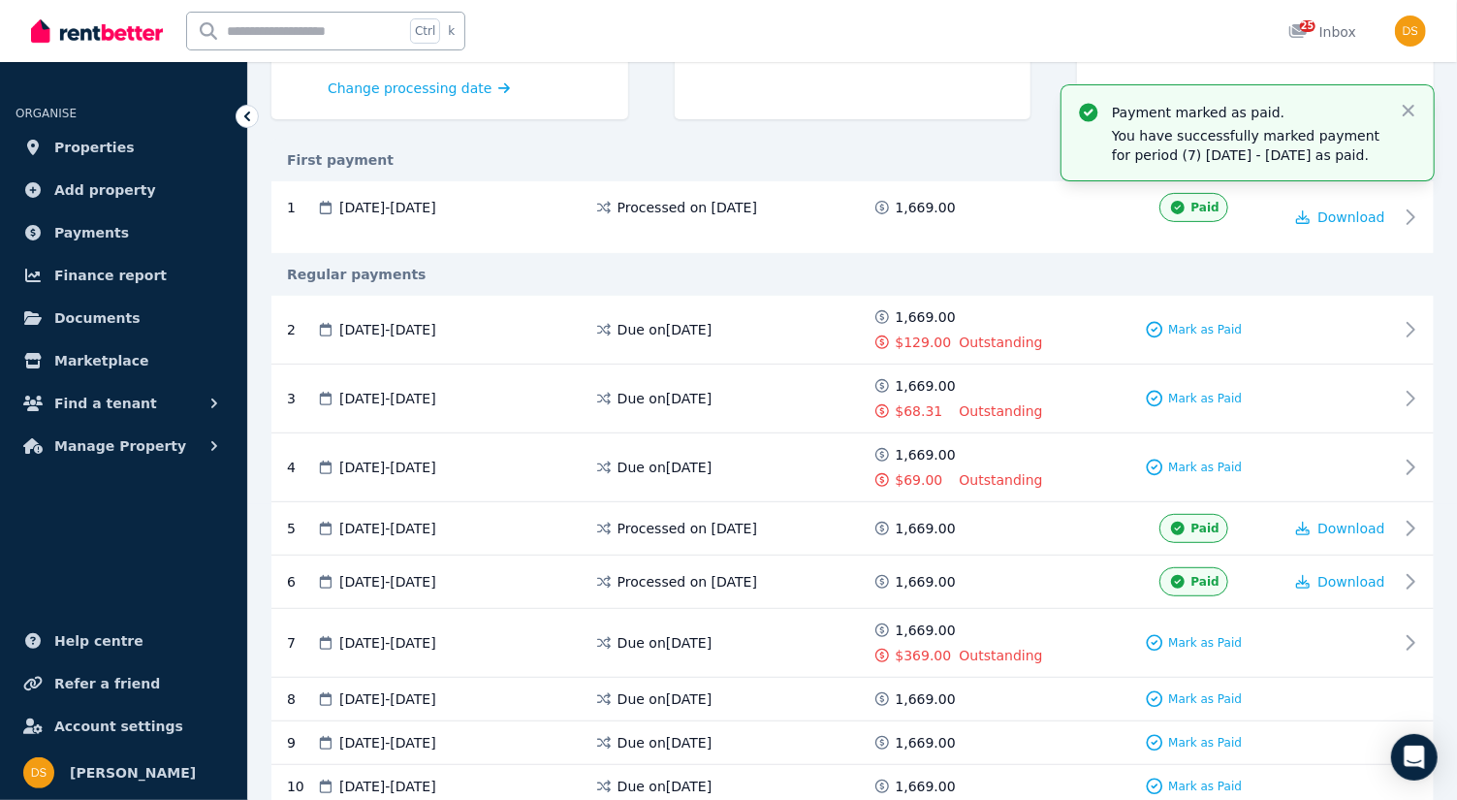
click at [1004, 160] on div "First payment" at bounding box center [852, 159] width 1162 height 19
click at [1401, 110] on icon "button" at bounding box center [1408, 110] width 19 height 19
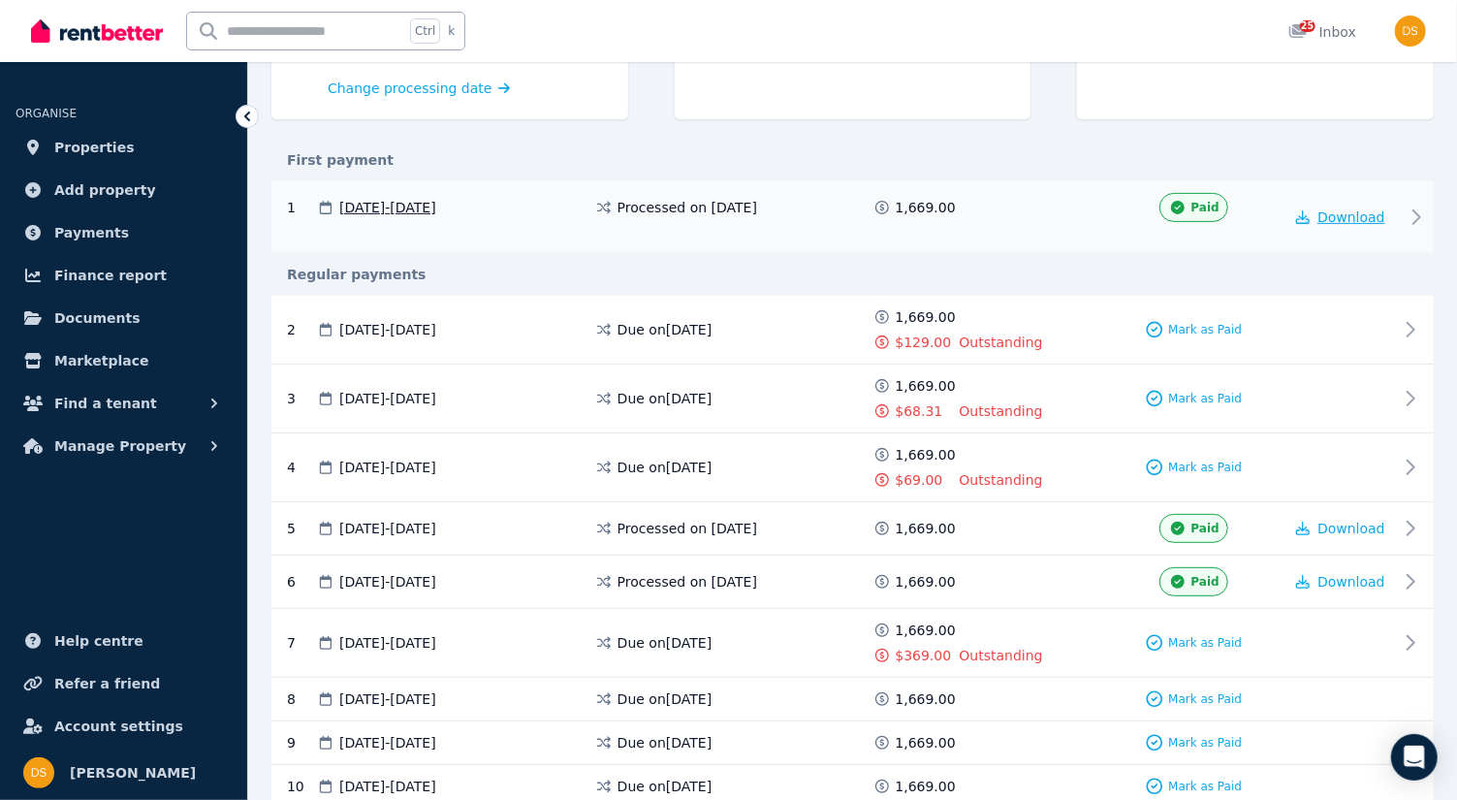
click at [1352, 213] on span "Download" at bounding box center [1351, 217] width 68 height 16
